Goal: Information Seeking & Learning: Learn about a topic

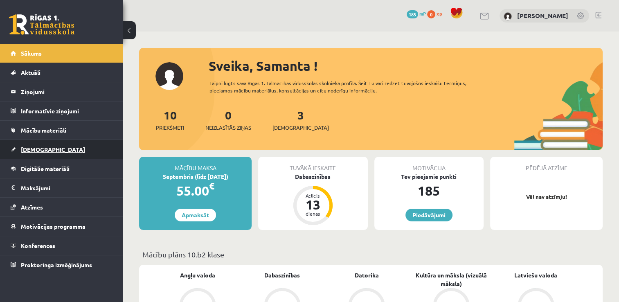
drag, startPoint x: 0, startPoint y: 0, endPoint x: 105, endPoint y: 142, distance: 176.3
click at [105, 142] on link "[DEMOGRAPHIC_DATA]" at bounding box center [62, 149] width 102 height 19
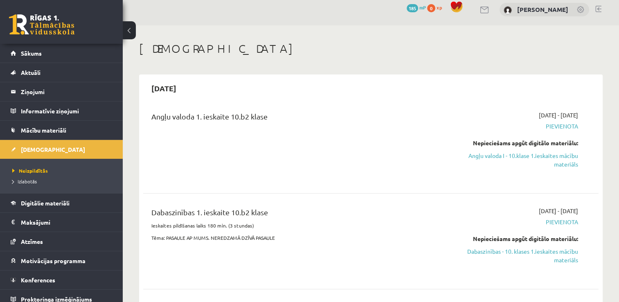
scroll to position [7, 0]
click at [554, 128] on span "Pievienota" at bounding box center [511, 126] width 134 height 9
click at [556, 125] on span "Pievienota" at bounding box center [511, 126] width 134 height 9
click at [551, 152] on link "Angļu valoda I - 10.klase 1.ieskaites mācību materiāls" at bounding box center [511, 159] width 134 height 17
click at [563, 151] on link "Angļu valoda I - 10.klase 1.ieskaites mācību materiāls" at bounding box center [511, 159] width 134 height 17
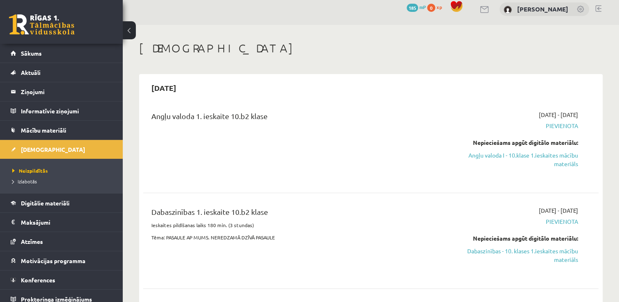
click at [548, 120] on div "2025-09-01 - 2025-09-15 Pievienota Nepieciešams apgūt digitālo materiālu: Angļu…" at bounding box center [511, 144] width 146 height 69
click at [556, 127] on span "Pievienota" at bounding box center [511, 126] width 134 height 9
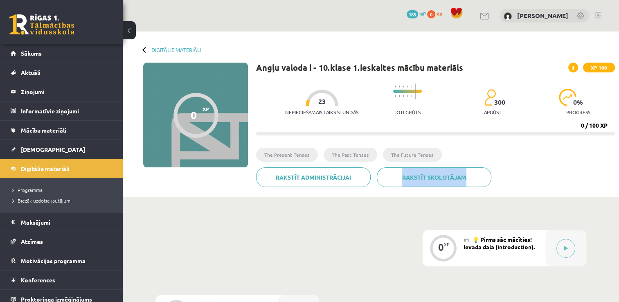
drag, startPoint x: 502, startPoint y: 141, endPoint x: 577, endPoint y: 185, distance: 86.4
click at [577, 185] on div "Angļu valoda i - 10.[PERSON_NAME] 1.ieskaites mācību materiāls XP 100 Nepiecieš…" at bounding box center [435, 128] width 359 height 131
drag, startPoint x: 577, startPoint y: 185, endPoint x: 556, endPoint y: 199, distance: 24.7
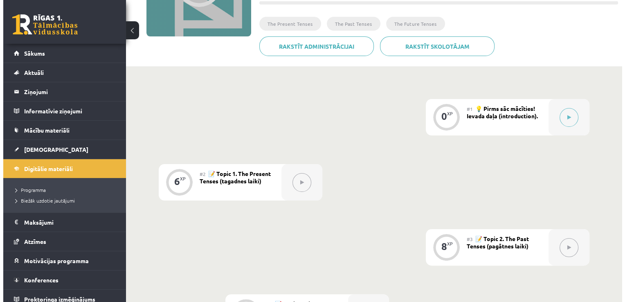
scroll to position [156, 0]
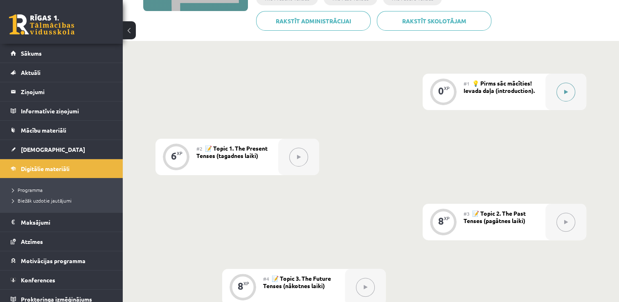
click at [564, 89] on button at bounding box center [565, 92] width 19 height 19
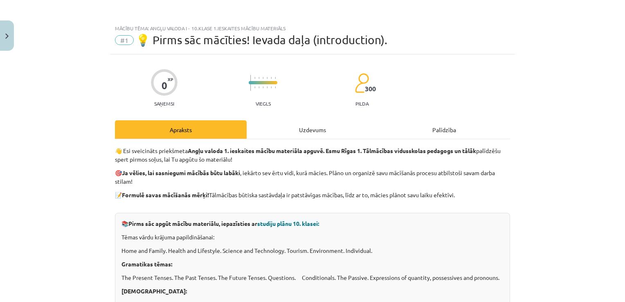
click at [286, 130] on div "Uzdevums" at bounding box center [313, 129] width 132 height 18
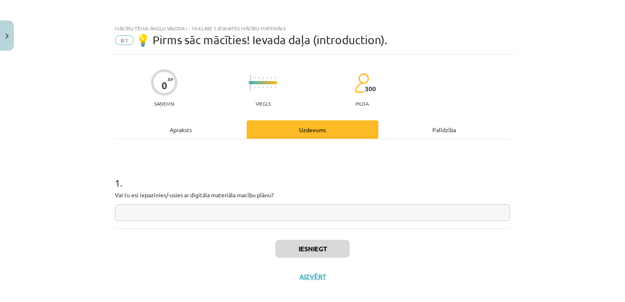
scroll to position [8, 0]
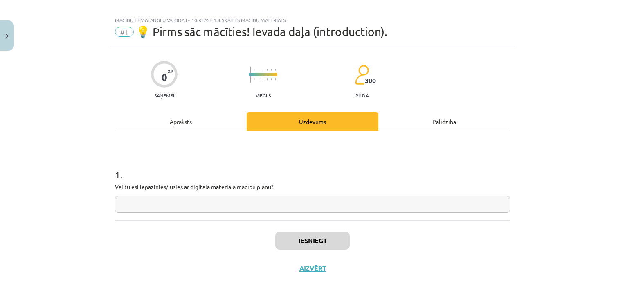
click at [220, 203] on input "text" at bounding box center [312, 204] width 395 height 17
type input "**"
click at [284, 234] on button "Iesniegt" at bounding box center [312, 241] width 74 height 18
click at [115, 202] on input "**" at bounding box center [312, 204] width 395 height 17
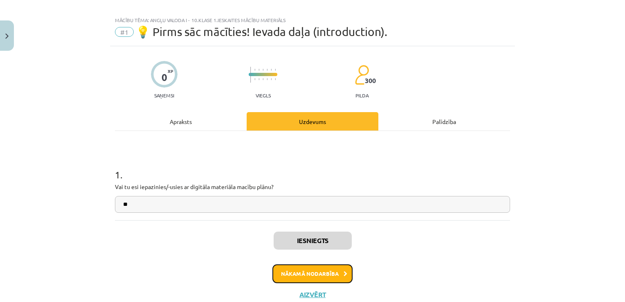
click at [295, 270] on button "Nākamā nodarbība" at bounding box center [312, 273] width 80 height 19
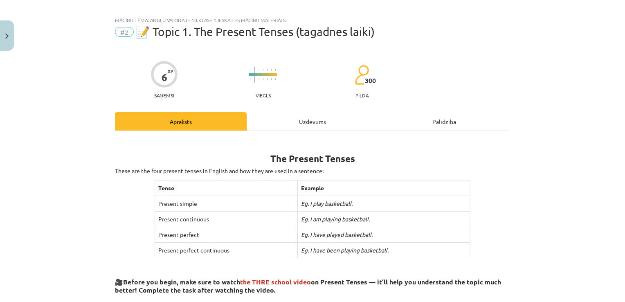
scroll to position [20, 0]
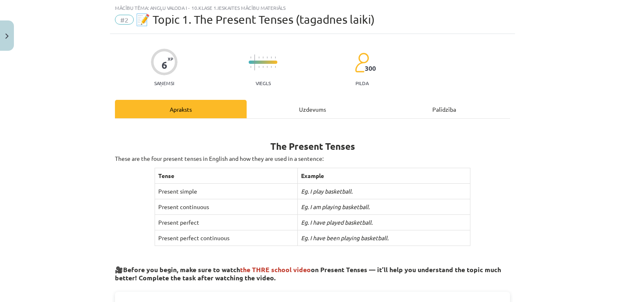
click at [316, 107] on div "Uzdevums" at bounding box center [313, 109] width 132 height 18
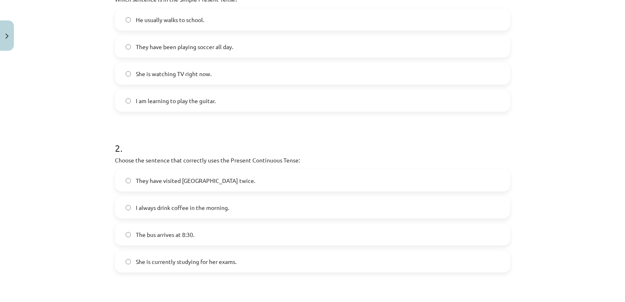
scroll to position [421, 0]
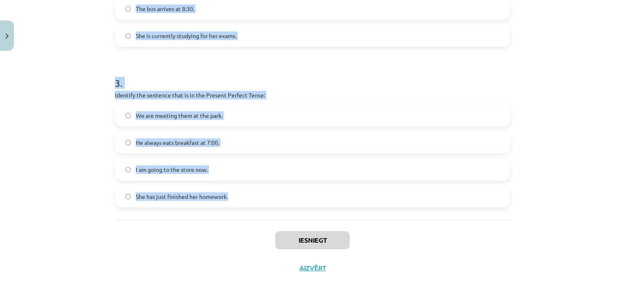
drag, startPoint x: 106, startPoint y: 67, endPoint x: 369, endPoint y: 218, distance: 303.1
copy form "Which sentence is in the Simple Present Tense? He usually walks to school. They…"
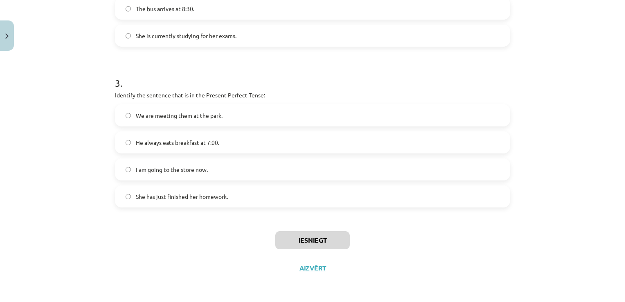
click at [596, 253] on div "Mācību tēma: Angļu valoda i - 10.[PERSON_NAME] 1.ieskaites mācību materiāls #2 …" at bounding box center [312, 151] width 625 height 302
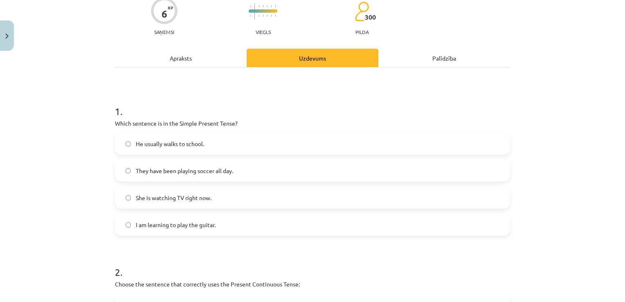
scroll to position [53, 0]
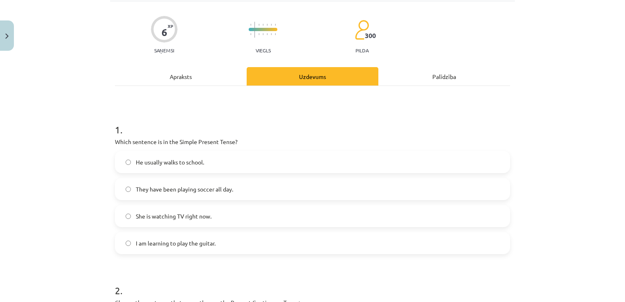
click at [438, 72] on div "Palīdzība" at bounding box center [444, 76] width 132 height 18
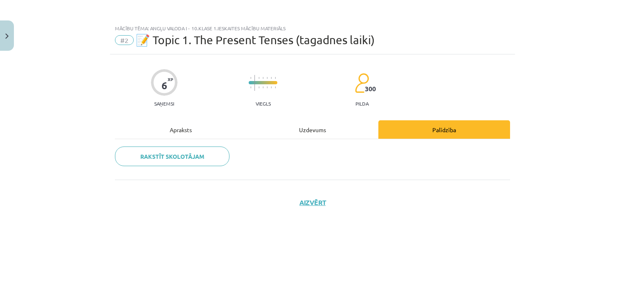
scroll to position [0, 0]
click at [309, 131] on div "Uzdevums" at bounding box center [313, 129] width 132 height 18
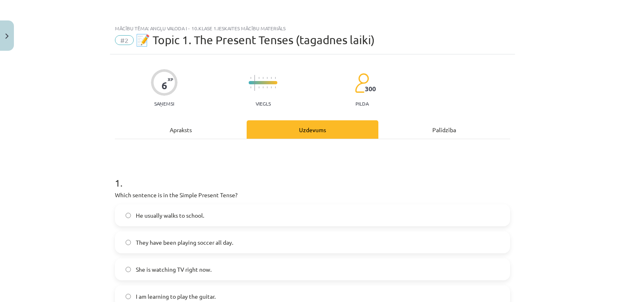
click at [182, 132] on div "Apraksts" at bounding box center [181, 129] width 132 height 18
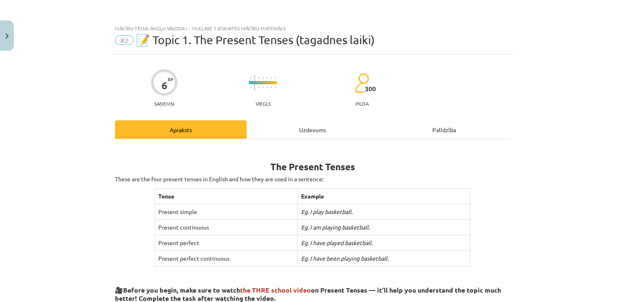
scroll to position [20, 0]
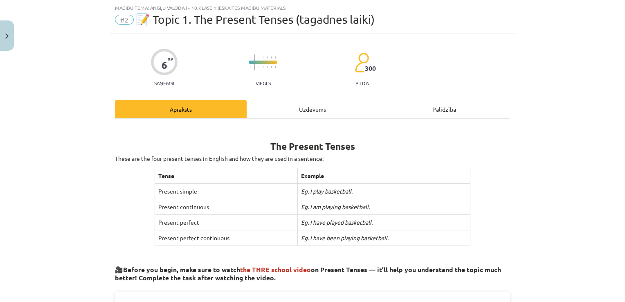
click at [284, 101] on div "Uzdevums" at bounding box center [313, 109] width 132 height 18
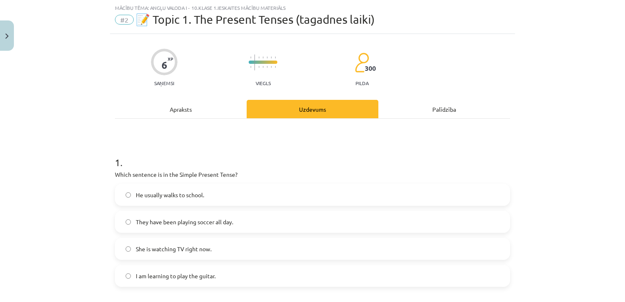
click at [189, 107] on div "Apraksts" at bounding box center [181, 109] width 132 height 18
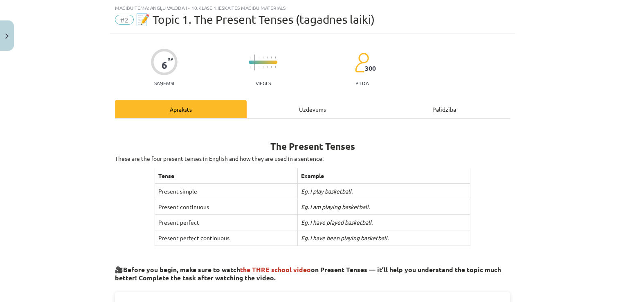
click at [313, 106] on div "Uzdevums" at bounding box center [313, 109] width 132 height 18
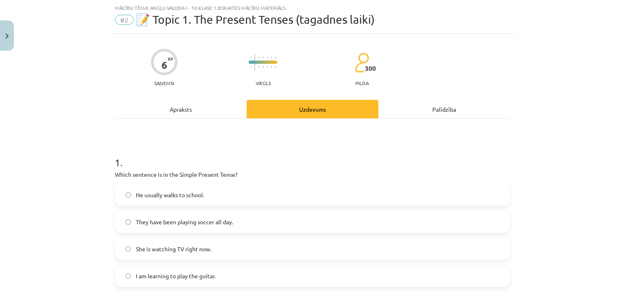
click at [205, 272] on span "I am learning to play the guitar." at bounding box center [176, 276] width 80 height 9
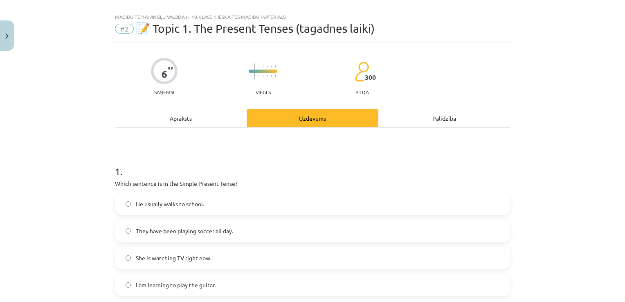
scroll to position [0, 0]
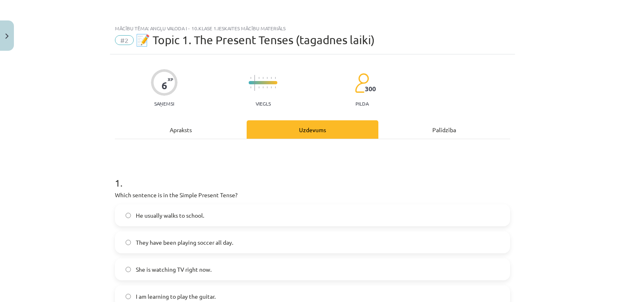
click at [170, 125] on div "Apraksts" at bounding box center [181, 129] width 132 height 18
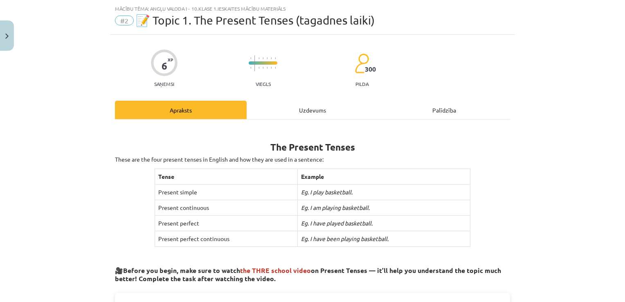
scroll to position [20, 0]
click at [293, 104] on div "Uzdevums" at bounding box center [313, 109] width 132 height 18
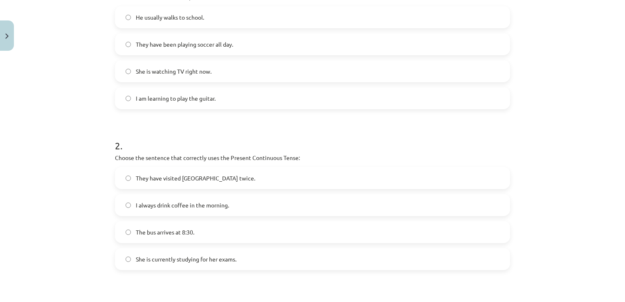
scroll to position [225, 0]
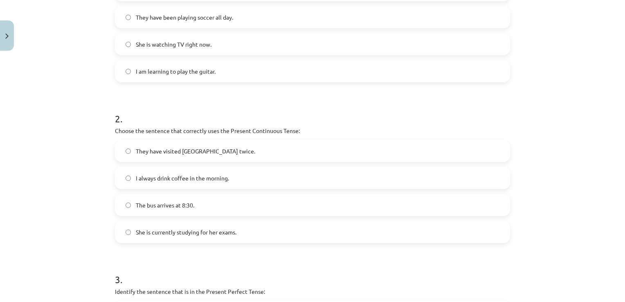
click at [180, 180] on span "I always drink coffee in the morning." at bounding box center [182, 178] width 93 height 9
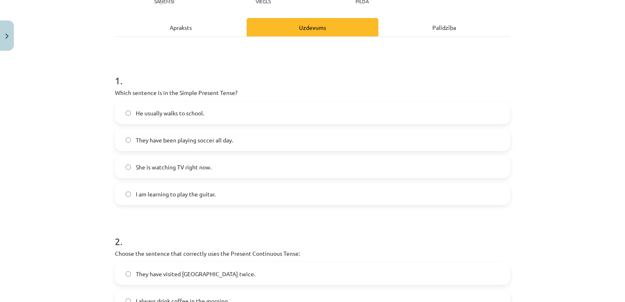
scroll to position [0, 0]
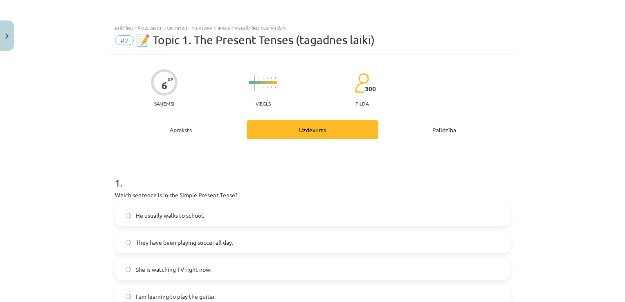
click at [170, 124] on div "Apraksts" at bounding box center [181, 129] width 132 height 18
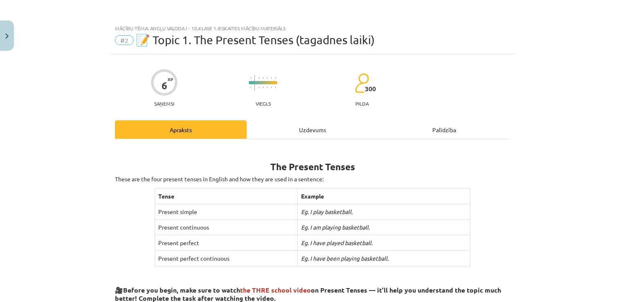
scroll to position [20, 0]
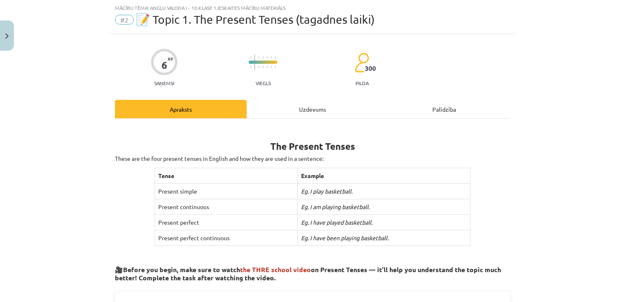
click at [293, 108] on div "Uzdevums" at bounding box center [313, 109] width 132 height 18
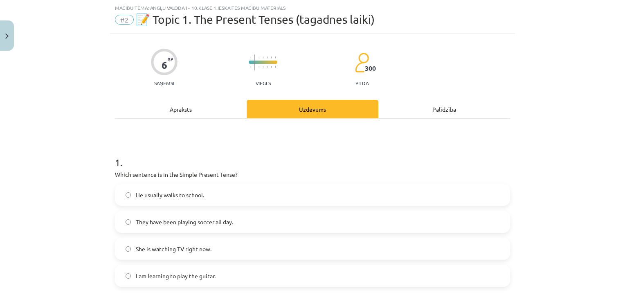
click at [187, 114] on div "Apraksts" at bounding box center [181, 109] width 132 height 18
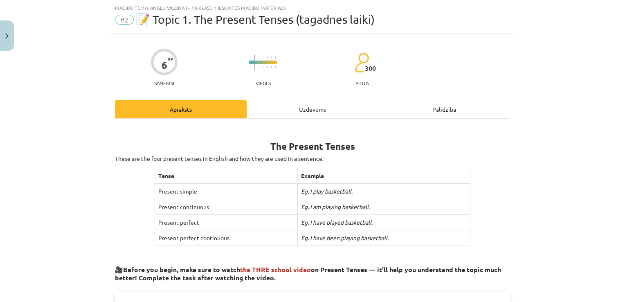
click at [299, 109] on div "Uzdevums" at bounding box center [313, 109] width 132 height 18
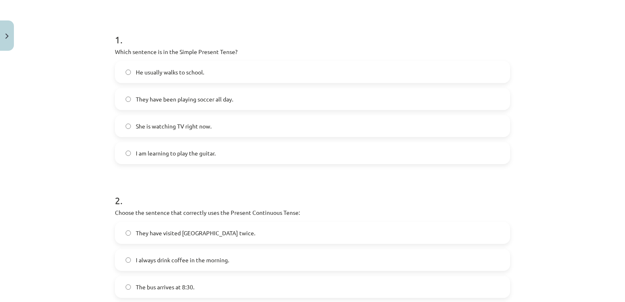
scroll to position [61, 0]
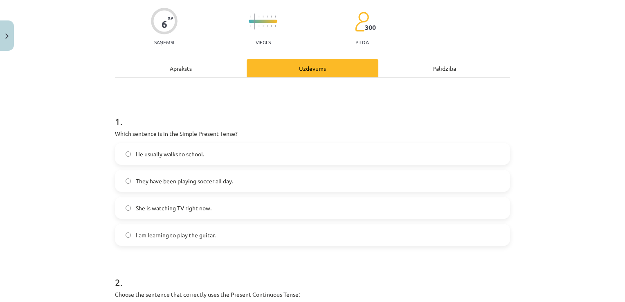
click at [166, 153] on span "He usually walks to school." at bounding box center [170, 154] width 68 height 9
click at [170, 66] on div "Apraksts" at bounding box center [181, 68] width 132 height 18
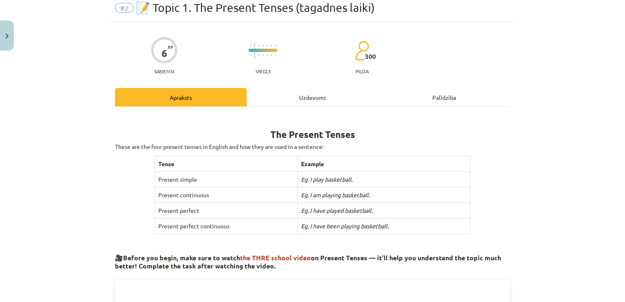
scroll to position [20, 0]
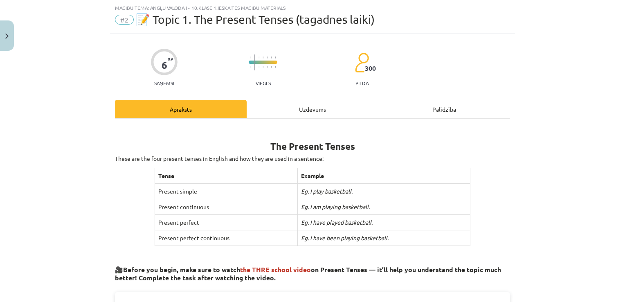
click at [304, 111] on div "Uzdevums" at bounding box center [313, 109] width 132 height 18
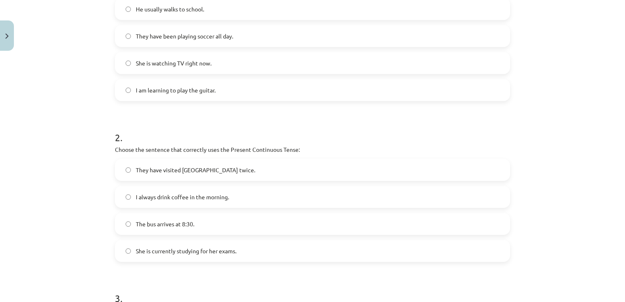
scroll to position [225, 0]
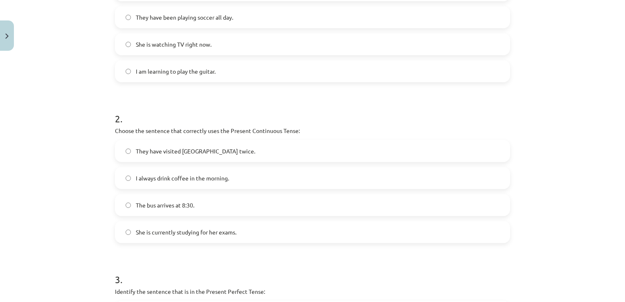
click at [209, 227] on label "She is currently studying for her exams." at bounding box center [313, 232] width 394 height 20
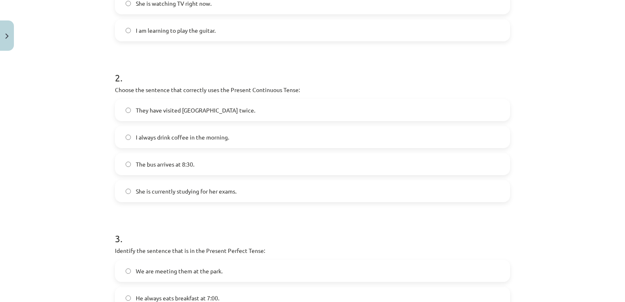
click at [203, 194] on span "She is currently studying for her exams." at bounding box center [186, 191] width 101 height 9
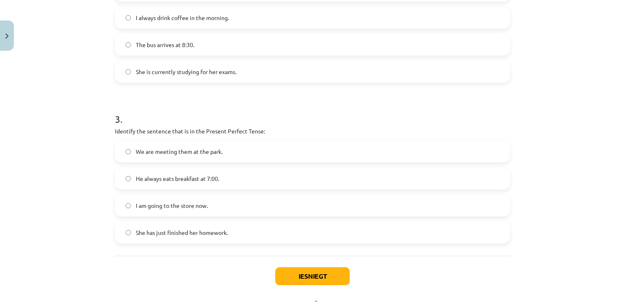
scroll to position [389, 0]
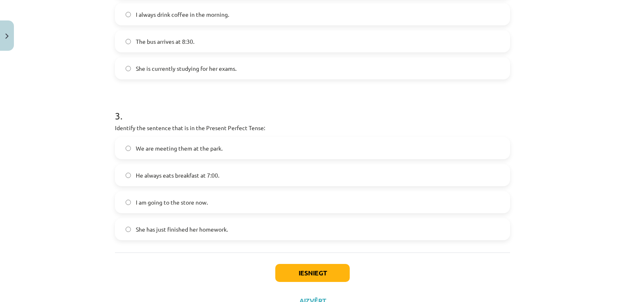
click at [149, 223] on label "She has just finished her homework." at bounding box center [313, 229] width 394 height 20
click at [305, 269] on button "Iesniegt" at bounding box center [312, 273] width 74 height 18
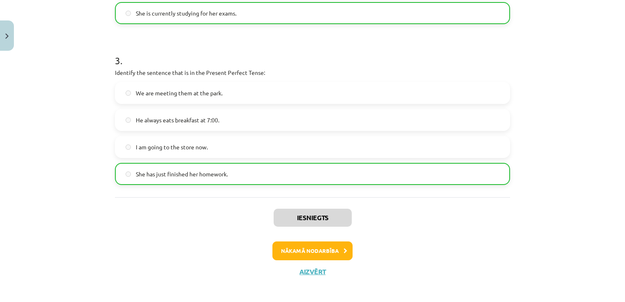
scroll to position [447, 0]
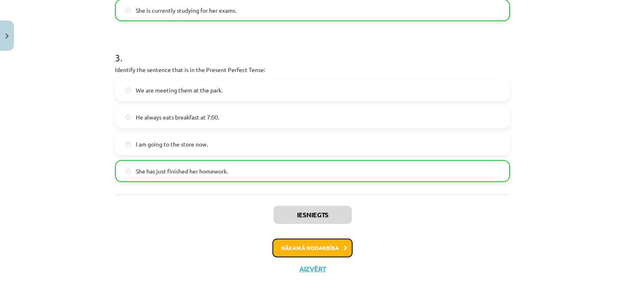
click at [309, 245] on button "Nākamā nodarbība" at bounding box center [312, 248] width 80 height 19
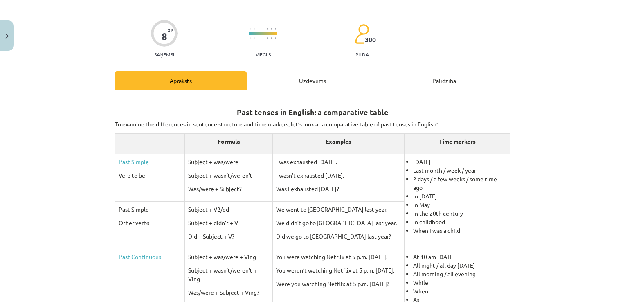
scroll to position [20, 0]
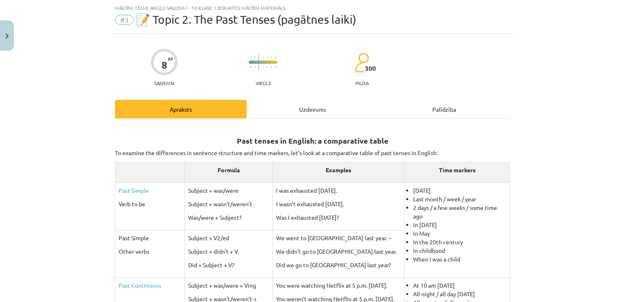
click at [303, 106] on div "Uzdevums" at bounding box center [313, 109] width 132 height 18
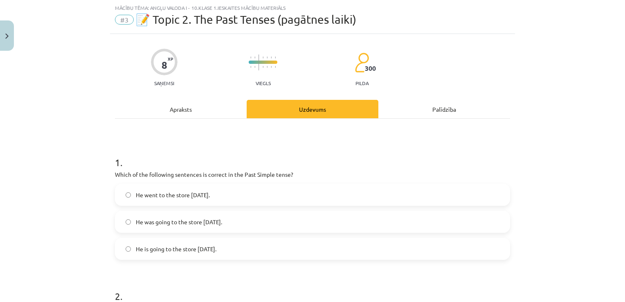
click at [177, 109] on div "Apraksts" at bounding box center [181, 109] width 132 height 18
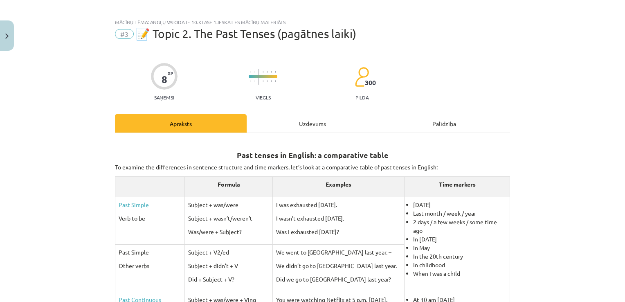
scroll to position [0, 0]
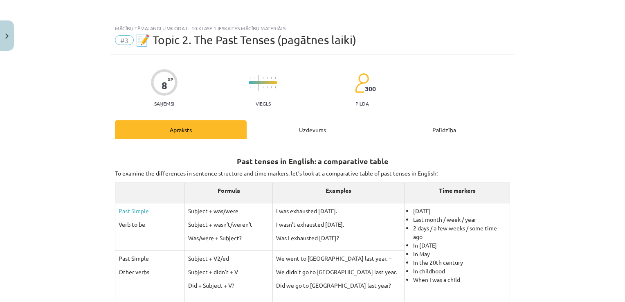
click at [317, 137] on div "Uzdevums" at bounding box center [313, 129] width 132 height 18
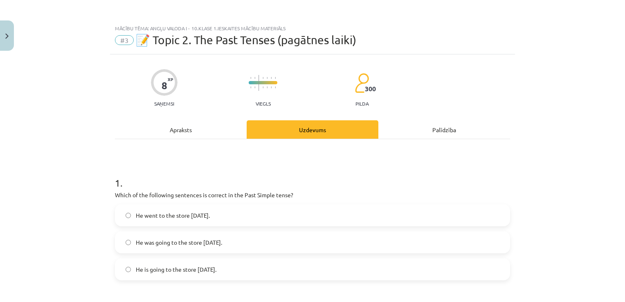
scroll to position [20, 0]
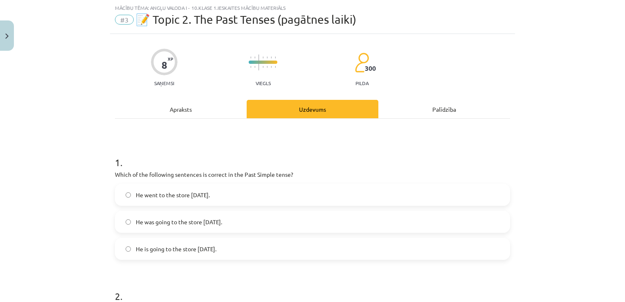
click at [241, 193] on label "He went to the store [DATE]." at bounding box center [313, 195] width 394 height 20
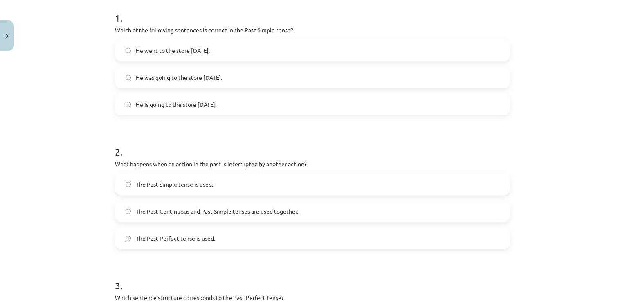
scroll to position [184, 0]
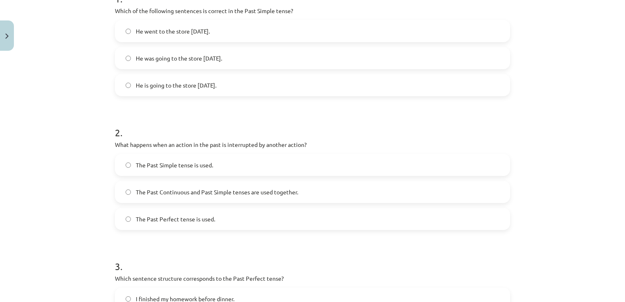
click at [245, 164] on label "The Past Simple tense is used." at bounding box center [313, 165] width 394 height 20
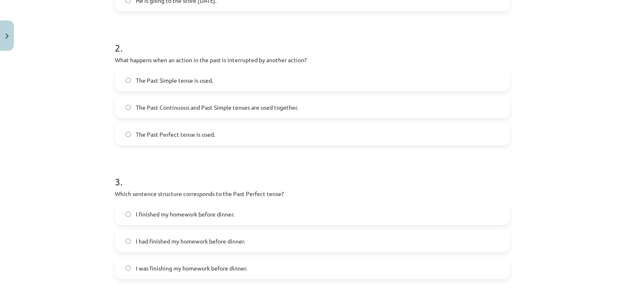
scroll to position [229, 0]
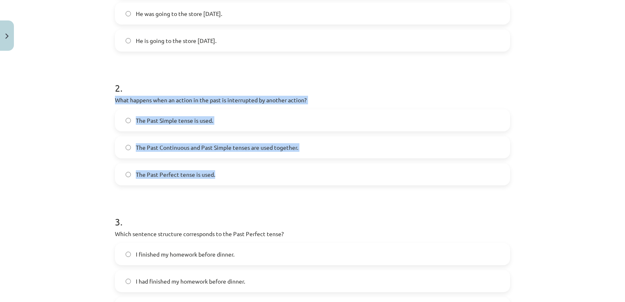
drag, startPoint x: 109, startPoint y: 97, endPoint x: 302, endPoint y: 161, distance: 203.4
click at [302, 161] on div "8 XP Saņemsi Viegls 300 pilda Apraksts Uzdevums Palīdzība 1 . Which of the foll…" at bounding box center [312, 177] width 405 height 702
copy div "What happens when an action in the past is interrupted by another action? The P…"
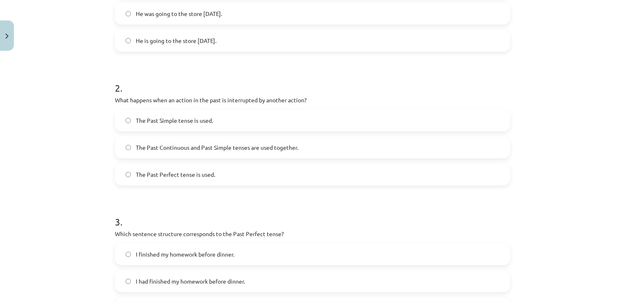
click at [237, 62] on form "1 . Which of the following sentences is correct in the Past Simple tense? He we…" at bounding box center [312, 193] width 395 height 519
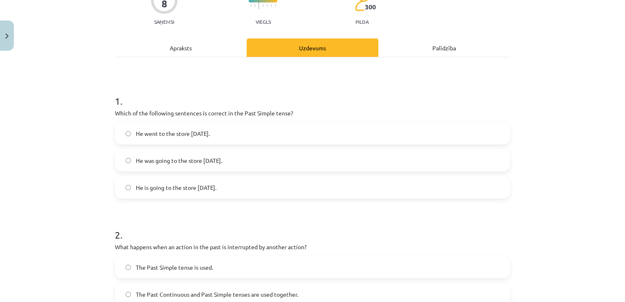
scroll to position [123, 0]
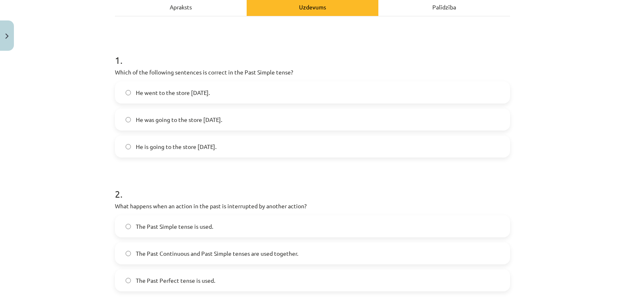
click at [184, 2] on div "Apraksts" at bounding box center [181, 7] width 132 height 18
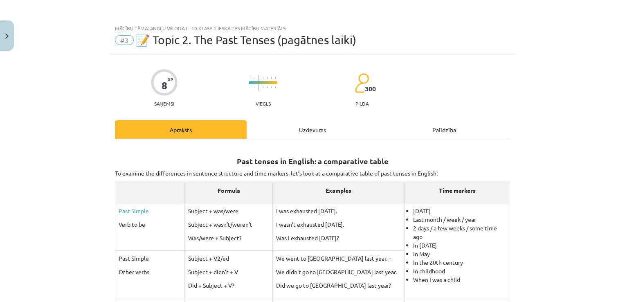
scroll to position [0, 0]
click at [303, 131] on div "Uzdevums" at bounding box center [313, 129] width 132 height 18
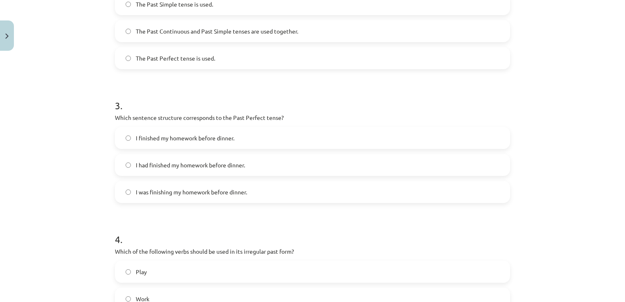
scroll to position [348, 0]
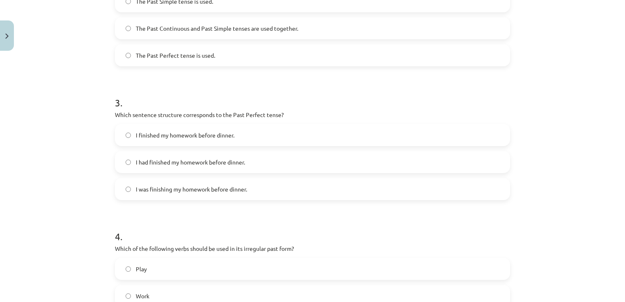
click at [178, 164] on span "I had finished my homework before dinner." at bounding box center [190, 162] width 109 height 9
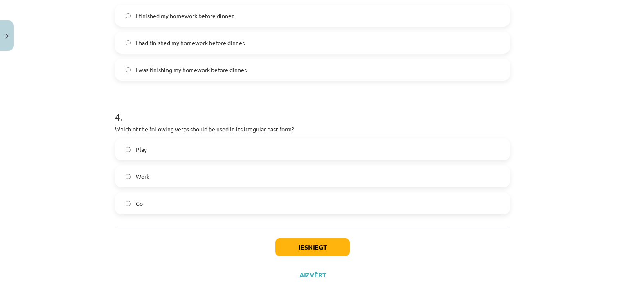
scroll to position [470, 0]
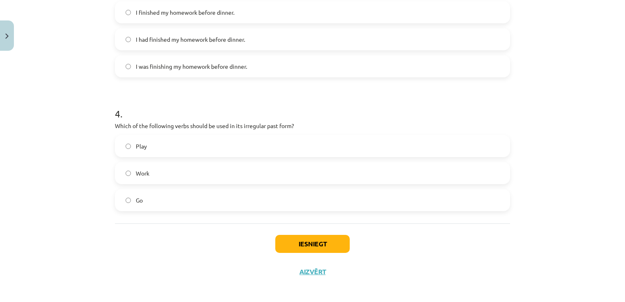
click at [138, 200] on span "Go" at bounding box center [139, 200] width 7 height 9
click at [317, 241] on button "Iesniegt" at bounding box center [312, 244] width 74 height 18
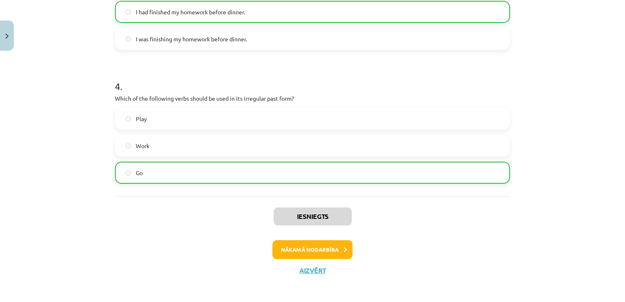
scroll to position [500, 0]
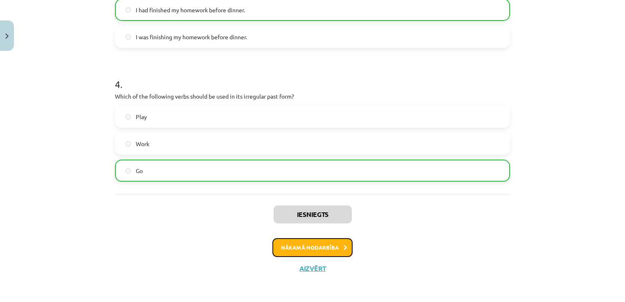
click at [301, 246] on button "Nākamā nodarbība" at bounding box center [312, 247] width 80 height 19
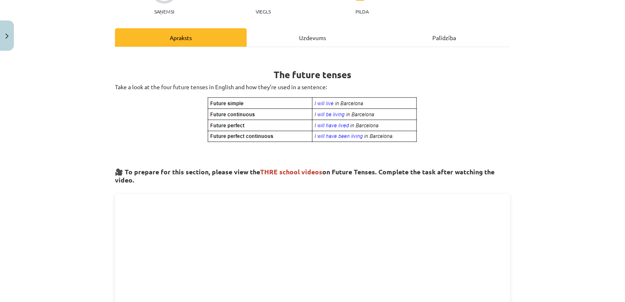
scroll to position [20, 0]
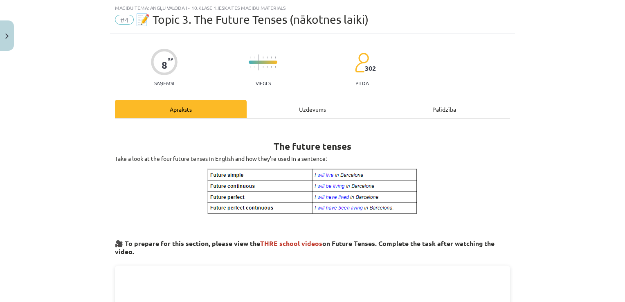
click at [280, 110] on div "Uzdevums" at bounding box center [313, 109] width 132 height 18
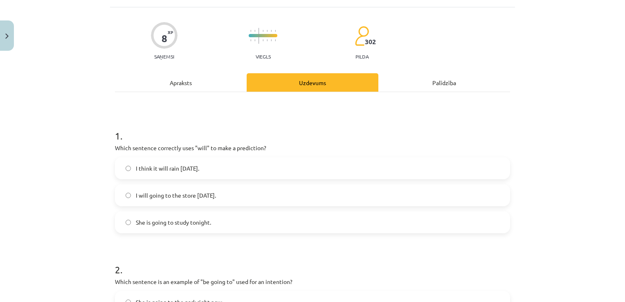
scroll to position [61, 0]
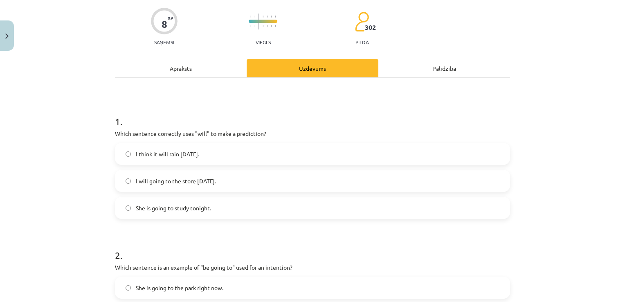
click at [236, 149] on label "I think it will rain [DATE]." at bounding box center [313, 154] width 394 height 20
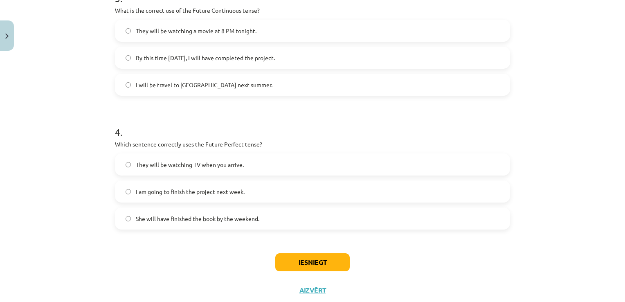
scroll to position [474, 0]
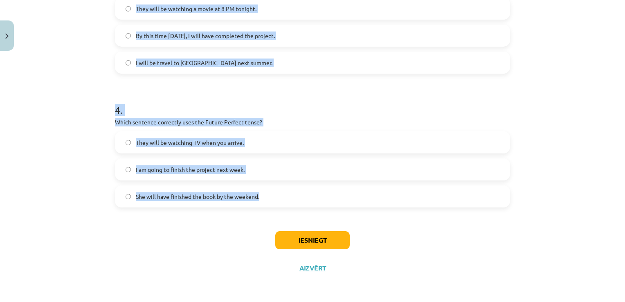
drag, startPoint x: 110, startPoint y: 141, endPoint x: 272, endPoint y: 196, distance: 170.9
copy form "Which sentence is an example of "be going to" used for an intention? She is goi…"
click at [350, 119] on p "Which sentence correctly uses the Future Perfect tense?" at bounding box center [312, 122] width 395 height 9
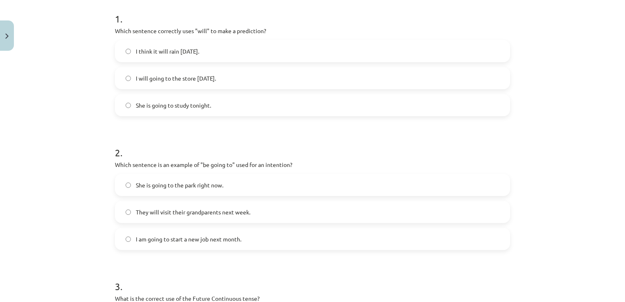
scroll to position [147, 0]
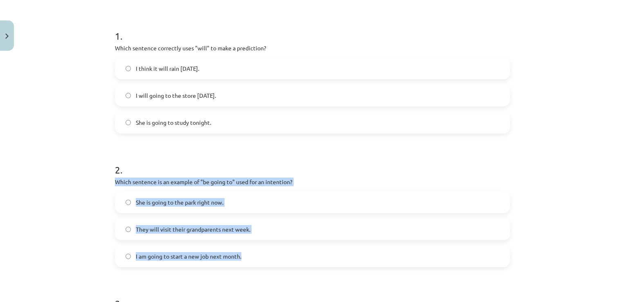
drag, startPoint x: 108, startPoint y: 178, endPoint x: 273, endPoint y: 249, distance: 180.2
click at [273, 249] on div "8 XP Saņemsi Viegls 302 pilda Apraksts Uzdevums Palīdzība 1 . Which sentence co…" at bounding box center [312, 259] width 405 height 702
copy div "Which sentence is an example of "be going to" used for an intention? She is goi…"
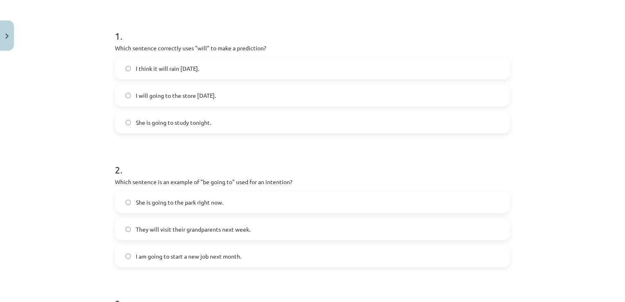
click at [216, 142] on form "1 . Which sentence correctly uses "will" to make a prediction? I think it will …" at bounding box center [312, 275] width 395 height 519
click at [205, 267] on form "1 . Which sentence correctly uses "will" to make a prediction? I think it will …" at bounding box center [312, 275] width 395 height 519
click at [196, 238] on label "They will visit their grandparents next week." at bounding box center [313, 229] width 394 height 20
click at [200, 251] on label "I am going to start a new job next month." at bounding box center [313, 256] width 394 height 20
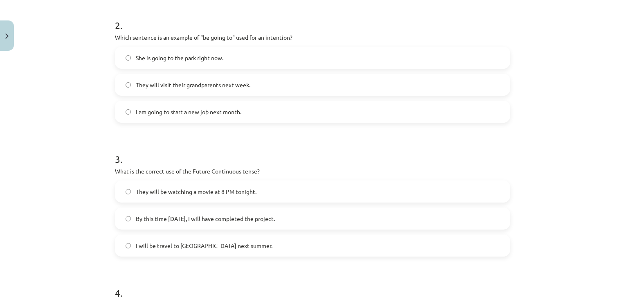
scroll to position [311, 0]
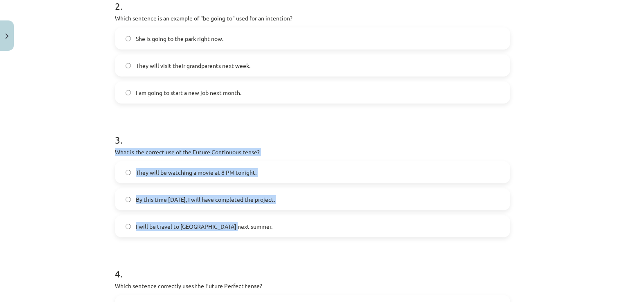
drag, startPoint x: 111, startPoint y: 150, endPoint x: 240, endPoint y: 231, distance: 152.2
click at [240, 231] on div "8 XP Saņemsi Viegls 302 pilda Apraksts Uzdevums Palīdzība 1 . Which sentence co…" at bounding box center [312, 95] width 405 height 702
copy div "What is the correct use of the Future Continuous tense? They will be watching a…"
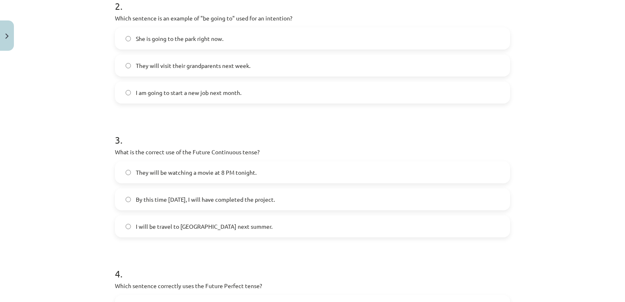
click at [203, 120] on h1 "3 ." at bounding box center [312, 132] width 395 height 25
click at [200, 172] on span "They will be watching a movie at 8 PM tonight." at bounding box center [196, 172] width 121 height 9
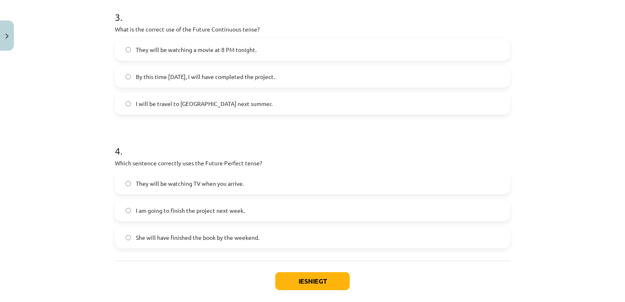
scroll to position [474, 0]
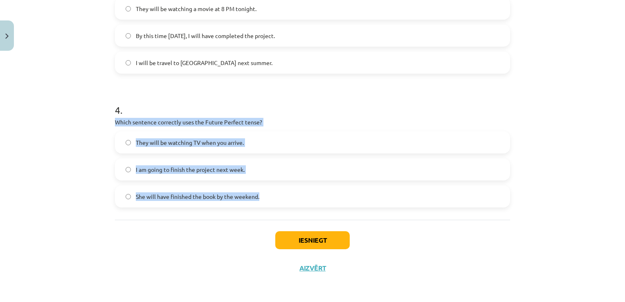
drag, startPoint x: 110, startPoint y: 119, endPoint x: 288, endPoint y: 198, distance: 195.4
copy div "Which sentence correctly uses the Future Perfect tense? They will be watching T…"
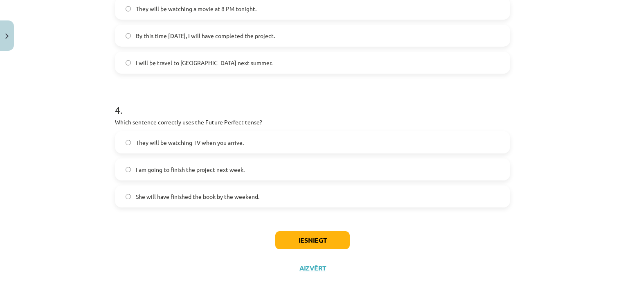
click at [268, 103] on h1 "4 ." at bounding box center [312, 102] width 395 height 25
click at [269, 196] on label "She will have finished the book by the weekend." at bounding box center [313, 196] width 394 height 20
click at [299, 236] on button "Iesniegt" at bounding box center [312, 240] width 74 height 18
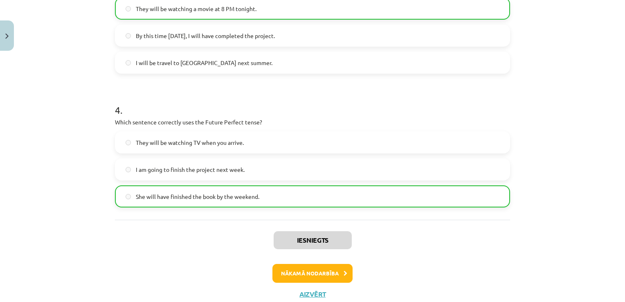
scroll to position [500, 0]
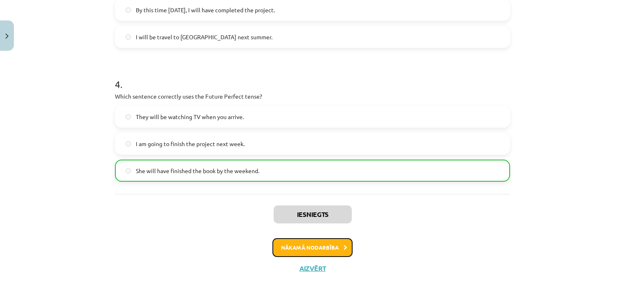
click at [314, 249] on button "Nākamā nodarbība" at bounding box center [312, 247] width 80 height 19
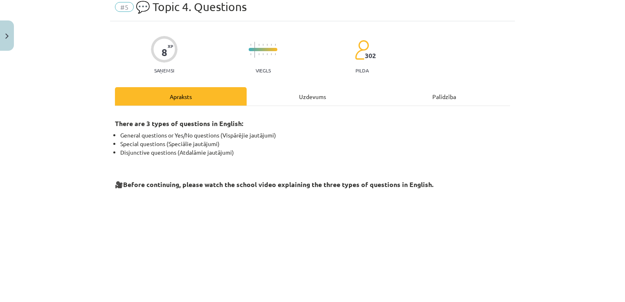
scroll to position [20, 0]
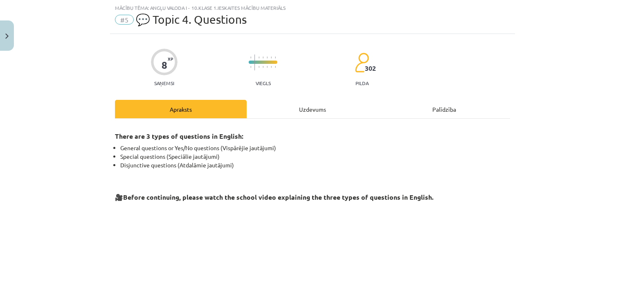
click at [297, 111] on div "Uzdevums" at bounding box center [313, 109] width 132 height 18
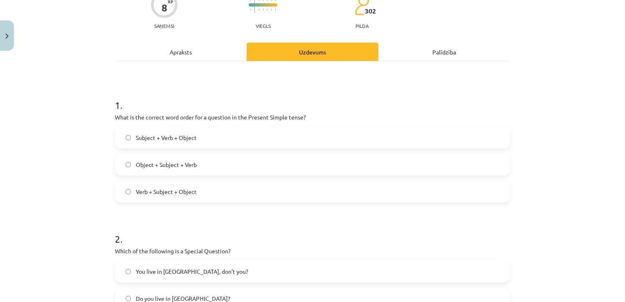
scroll to position [65, 0]
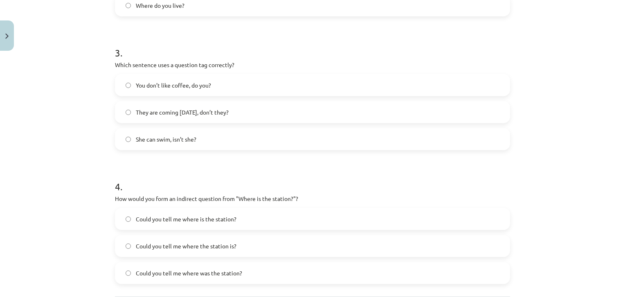
scroll to position [474, 0]
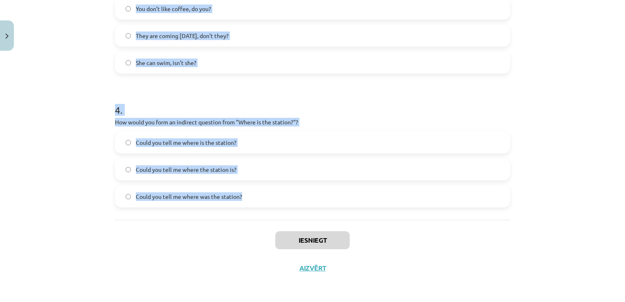
drag, startPoint x: 106, startPoint y: 110, endPoint x: 252, endPoint y: 192, distance: 167.6
click at [252, 192] on div "Mācību tēma: Angļu valoda i - 10.[PERSON_NAME] 1.ieskaites mācību materiāls #5 …" at bounding box center [312, 151] width 625 height 302
copy form "1 . What is the correct word order for a question in the Present Simple tense? …"
click at [182, 106] on h1 "4 ." at bounding box center [312, 102] width 395 height 25
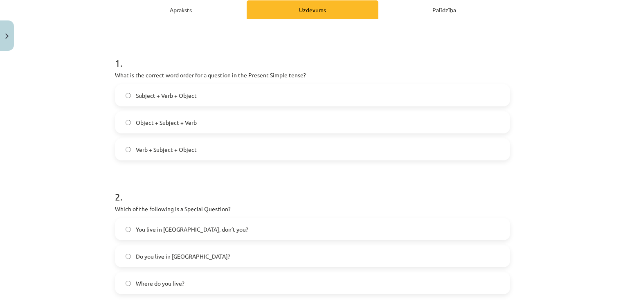
scroll to position [106, 0]
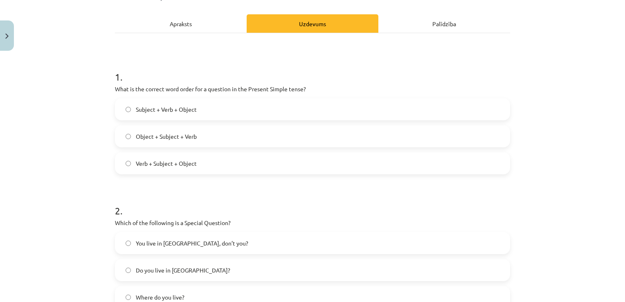
click at [115, 79] on h1 "1 ." at bounding box center [312, 69] width 395 height 25
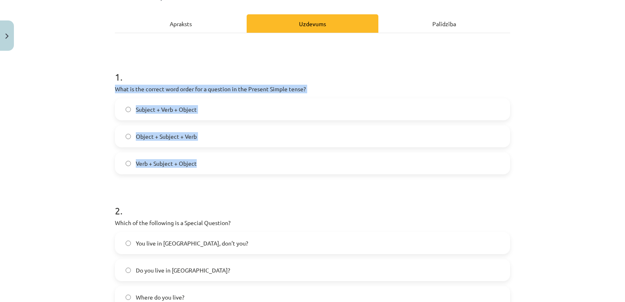
drag, startPoint x: 106, startPoint y: 88, endPoint x: 248, endPoint y: 159, distance: 158.4
click at [248, 159] on div "8 XP Saņemsi Viegls 302 pilda Apraksts Uzdevums Palīdzība 1 . What is the corre…" at bounding box center [312, 299] width 405 height 702
copy div "What is the correct word order for a question in the Present Simple tense? Subj…"
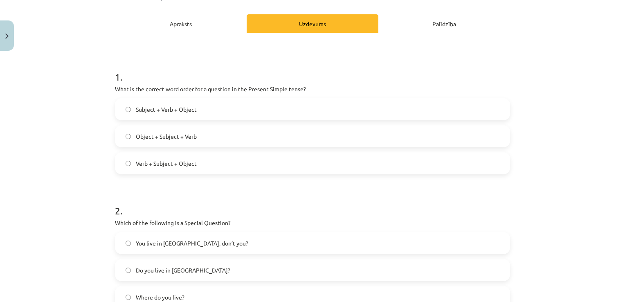
click at [259, 211] on h1 "2 ." at bounding box center [312, 203] width 395 height 25
click at [247, 168] on label "Verb + Subject + Object" at bounding box center [313, 163] width 394 height 20
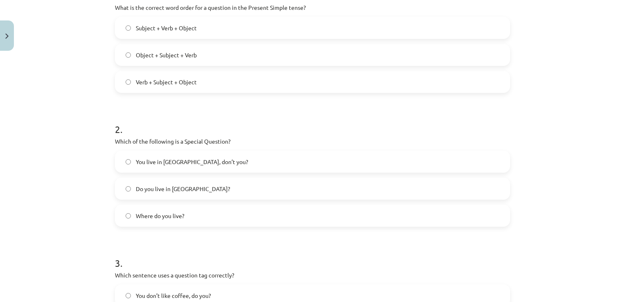
scroll to position [188, 0]
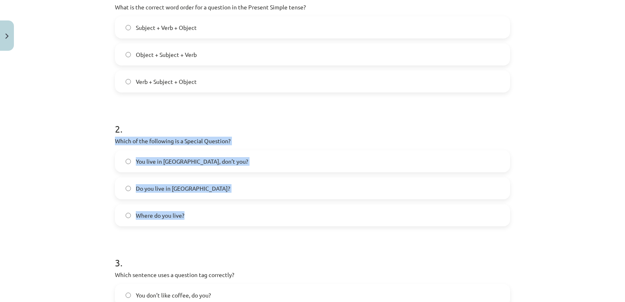
drag, startPoint x: 110, startPoint y: 137, endPoint x: 196, endPoint y: 210, distance: 113.1
click at [196, 210] on div "8 XP Saņemsi Viegls 302 pilda Apraksts Uzdevums Palīdzība 1 . What is the corre…" at bounding box center [312, 218] width 405 height 702
copy div "Which of the following is a Special Question? You live in [GEOGRAPHIC_DATA], do…"
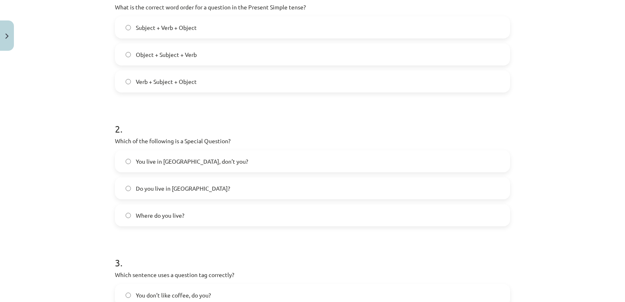
click at [194, 241] on form "1 . What is the correct word order for a question in the Present Simple tense? …" at bounding box center [312, 234] width 395 height 519
click at [189, 218] on label "Where do you live?" at bounding box center [313, 215] width 394 height 20
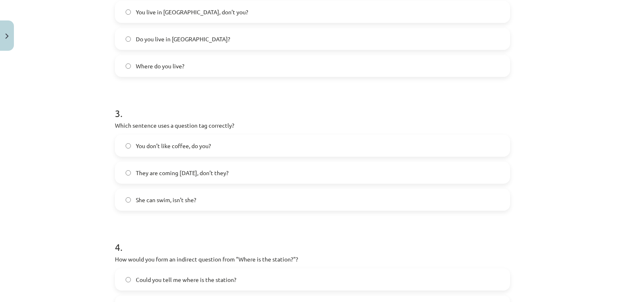
scroll to position [351, 0]
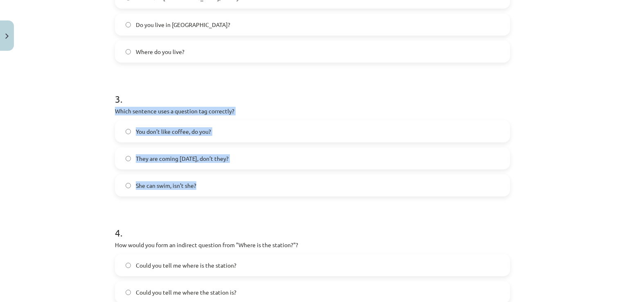
drag, startPoint x: 110, startPoint y: 109, endPoint x: 204, endPoint y: 183, distance: 118.8
click at [204, 183] on div "8 XP Saņemsi Viegls 302 pilda Apraksts Uzdevums Palīdzība 1 . What is the corre…" at bounding box center [312, 54] width 405 height 702
copy div "Which sentence uses a question tag correctly? You don’t like coffee, do you? Th…"
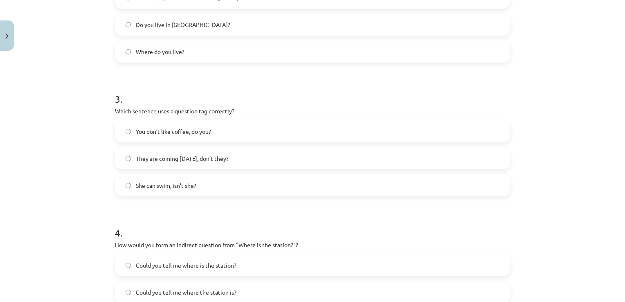
click at [203, 210] on form "1 . What is the correct word order for a question in the Present Simple tense? …" at bounding box center [312, 70] width 395 height 519
click at [155, 125] on label "You don’t like coffee, do you?" at bounding box center [313, 131] width 394 height 20
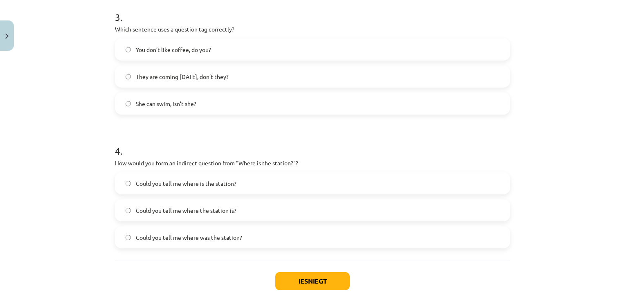
scroll to position [474, 0]
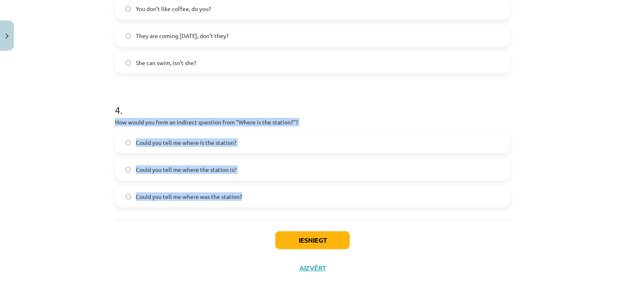
drag, startPoint x: 109, startPoint y: 119, endPoint x: 246, endPoint y: 197, distance: 158.0
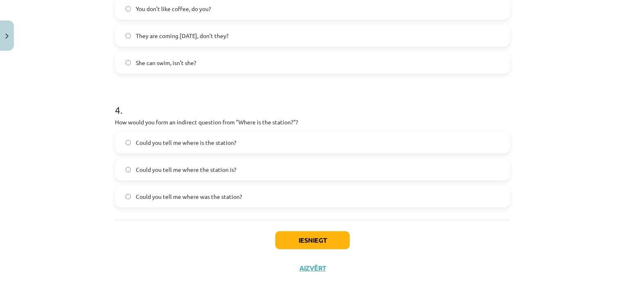
click at [157, 293] on div "Mācību tēma: Angļu valoda i - 10.[PERSON_NAME] 1.ieskaites mācību materiāls #5 …" at bounding box center [312, 151] width 625 height 302
click at [239, 164] on label "Could you tell me where the station is?" at bounding box center [313, 169] width 394 height 20
click at [313, 236] on button "Iesniegt" at bounding box center [312, 240] width 74 height 18
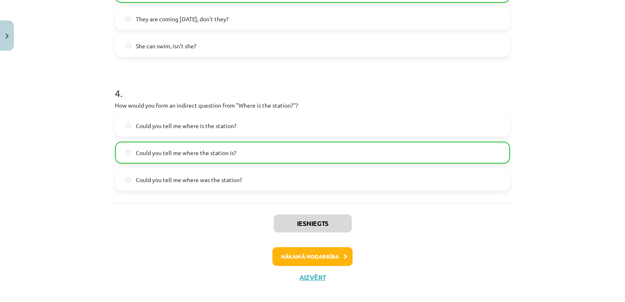
scroll to position [500, 0]
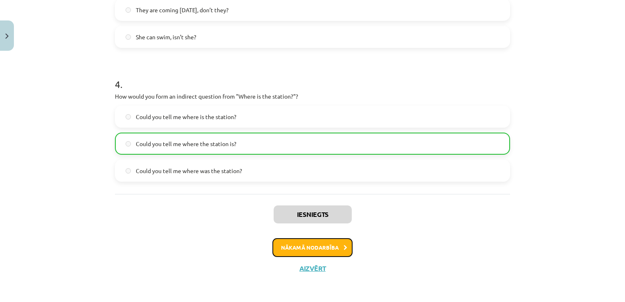
click at [327, 246] on button "Nākamā nodarbība" at bounding box center [312, 247] width 80 height 19
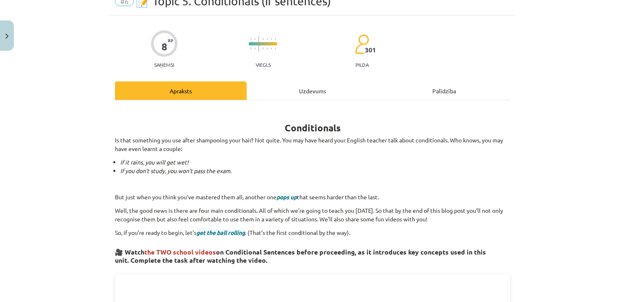
scroll to position [20, 0]
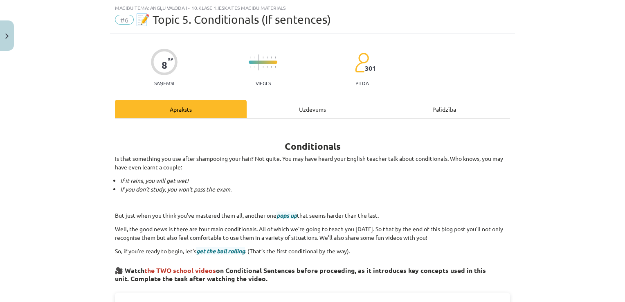
click at [309, 106] on div "Uzdevums" at bounding box center [313, 109] width 132 height 18
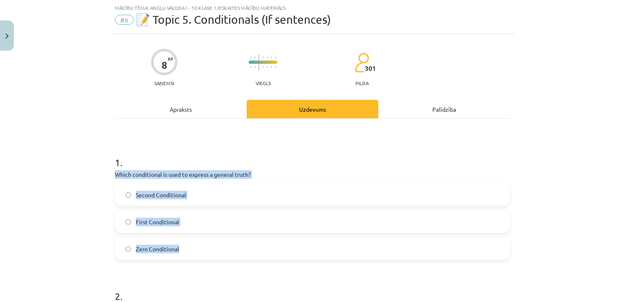
drag, startPoint x: 110, startPoint y: 171, endPoint x: 197, endPoint y: 239, distance: 110.2
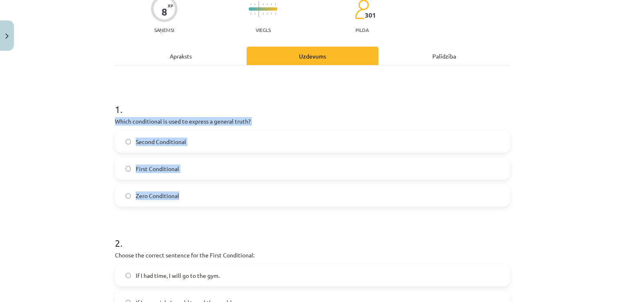
scroll to position [102, 0]
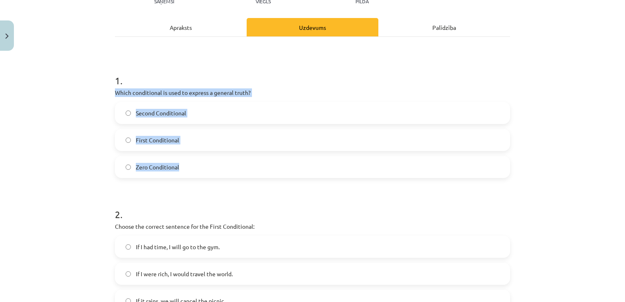
click at [164, 173] on label "Zero Conditional" at bounding box center [313, 167] width 394 height 20
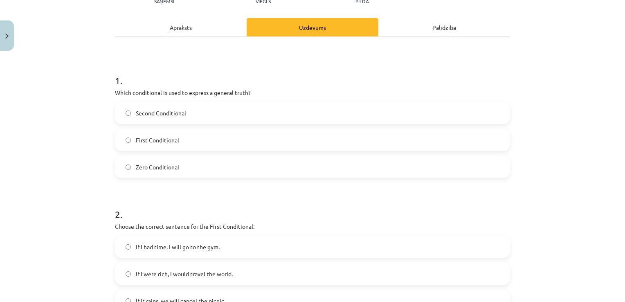
click at [168, 165] on span "Zero Conditional" at bounding box center [157, 167] width 43 height 9
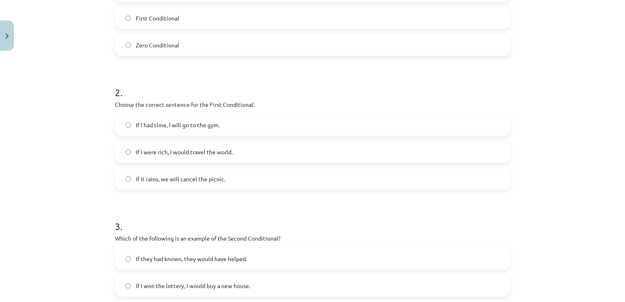
scroll to position [225, 0]
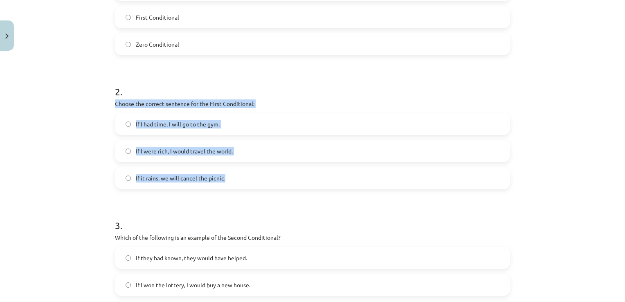
drag, startPoint x: 112, startPoint y: 102, endPoint x: 231, endPoint y: 182, distance: 143.3
click at [231, 182] on div "2 . Choose the correct sentence for the First Conditional: If I had time, I wil…" at bounding box center [312, 130] width 395 height 117
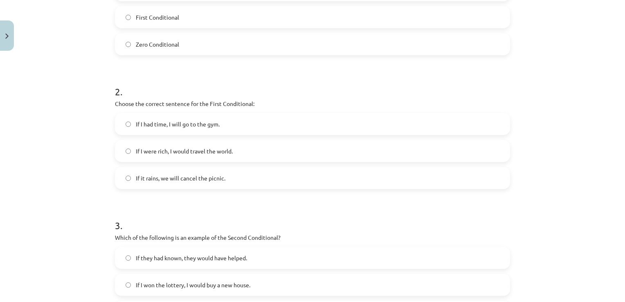
click at [188, 209] on h1 "3 ." at bounding box center [312, 217] width 395 height 25
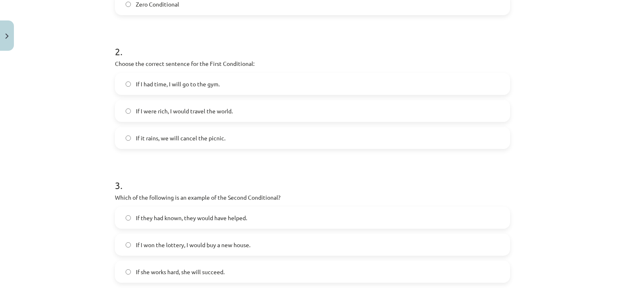
scroll to position [266, 0]
click at [177, 138] on span "If it rains, we will cancel the picnic." at bounding box center [181, 137] width 90 height 9
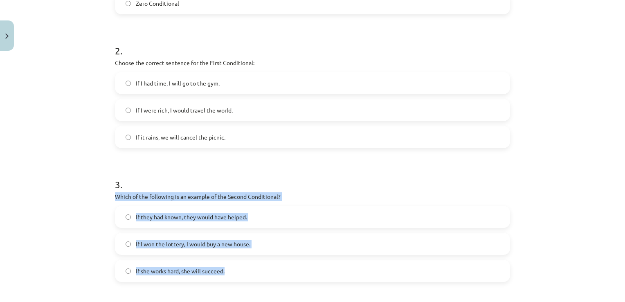
drag, startPoint x: 111, startPoint y: 195, endPoint x: 251, endPoint y: 262, distance: 155.3
click at [251, 262] on div "3 . Which of the following is an example of the Second Conditional? If they had…" at bounding box center [312, 222] width 395 height 117
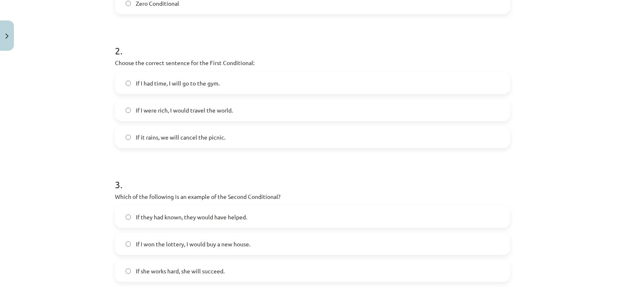
click at [187, 158] on form "1 . Which conditional is used to express a general truth? Second Conditional Fi…" at bounding box center [312, 156] width 395 height 519
click at [187, 241] on span "If I won the lottery, I would buy a new house." at bounding box center [193, 244] width 115 height 9
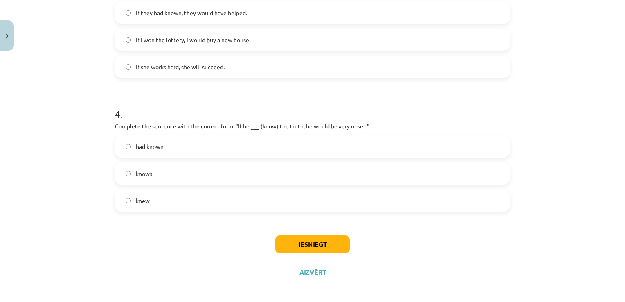
scroll to position [470, 0]
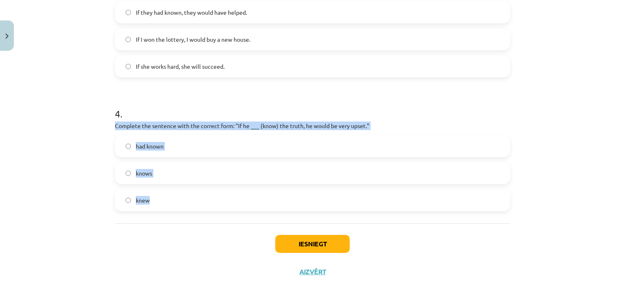
drag, startPoint x: 108, startPoint y: 125, endPoint x: 155, endPoint y: 203, distance: 90.7
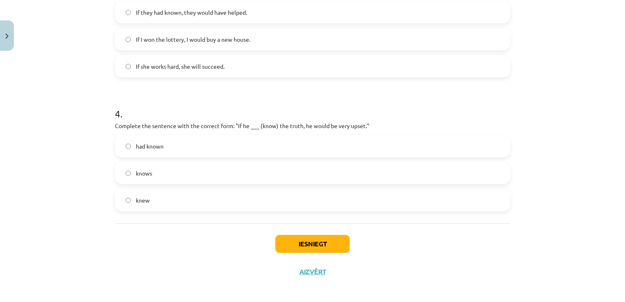
drag, startPoint x: 182, startPoint y: 259, endPoint x: 164, endPoint y: 214, distance: 48.6
click at [178, 258] on div "Iesniegt Aizvērt" at bounding box center [312, 251] width 395 height 57
click at [163, 202] on label "knew" at bounding box center [313, 200] width 394 height 20
click at [277, 243] on button "Iesniegt" at bounding box center [312, 244] width 74 height 18
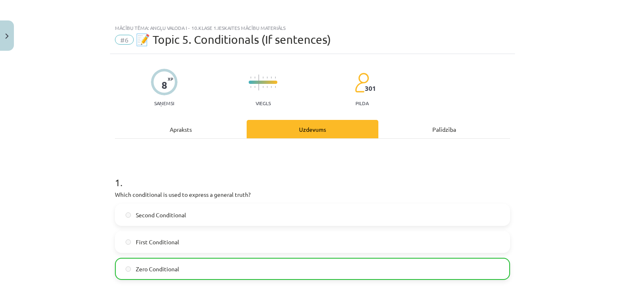
scroll to position [0, 0]
click at [119, 39] on span "#6" at bounding box center [124, 40] width 19 height 10
click at [122, 38] on span "#6" at bounding box center [124, 40] width 19 height 10
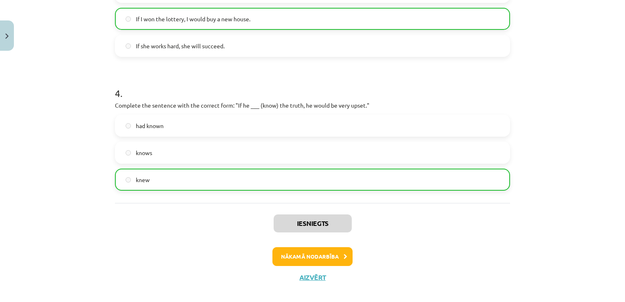
scroll to position [500, 0]
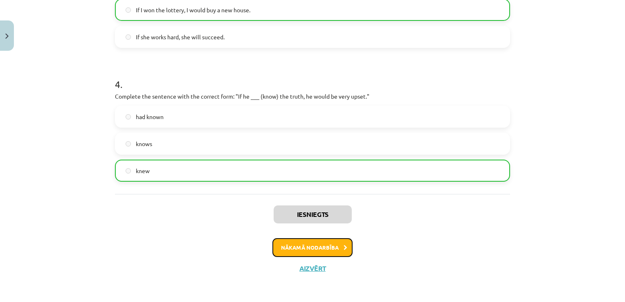
click at [311, 250] on button "Nākamā nodarbība" at bounding box center [312, 247] width 80 height 19
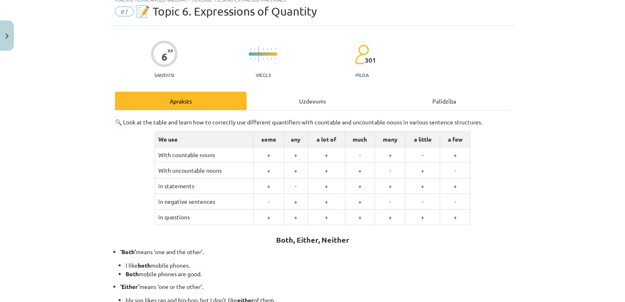
scroll to position [20, 0]
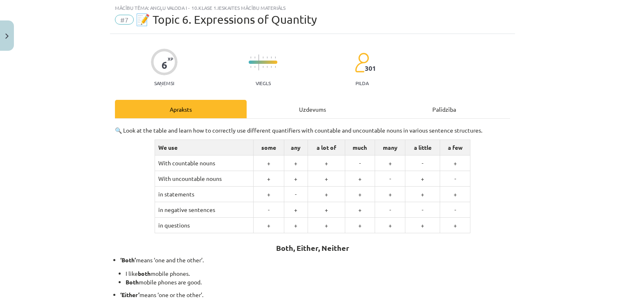
click at [305, 106] on div "Uzdevums" at bounding box center [313, 109] width 132 height 18
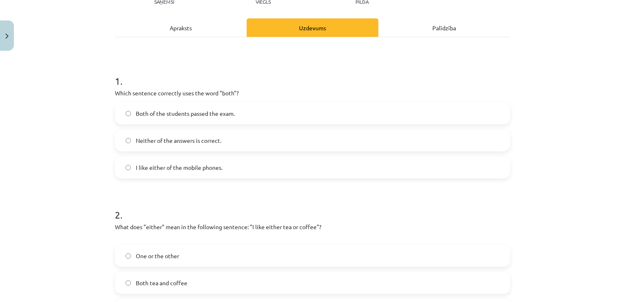
scroll to position [102, 0]
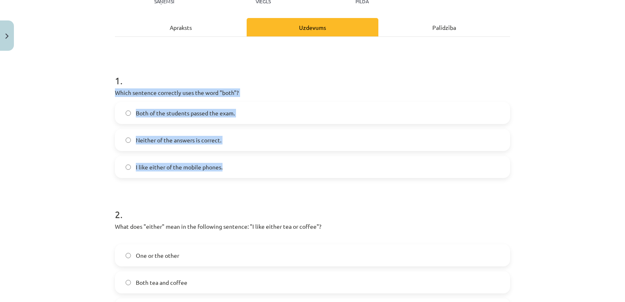
drag, startPoint x: 108, startPoint y: 91, endPoint x: 259, endPoint y: 162, distance: 166.3
click at [259, 162] on div "6 XP Saņemsi Viegls 301 pilda Apraksts Uzdevums Palīdzība 1 . Which sentence co…" at bounding box center [312, 240] width 405 height 576
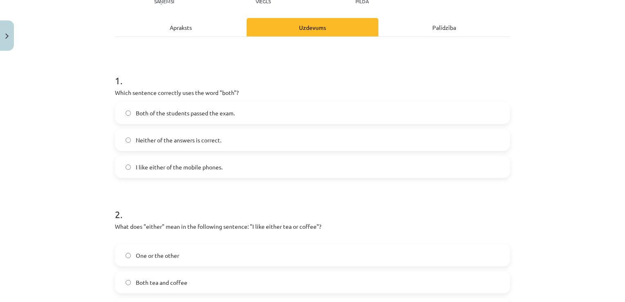
click at [218, 220] on div "2 . What does "either" mean in the following sentence: "I like either tea or co…" at bounding box center [312, 257] width 395 height 126
click at [214, 104] on label "Both of the students passed the exam." at bounding box center [313, 113] width 394 height 20
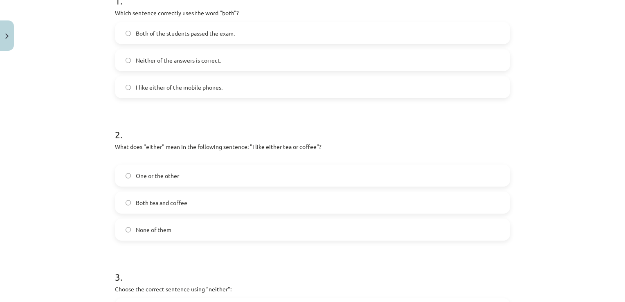
scroll to position [184, 0]
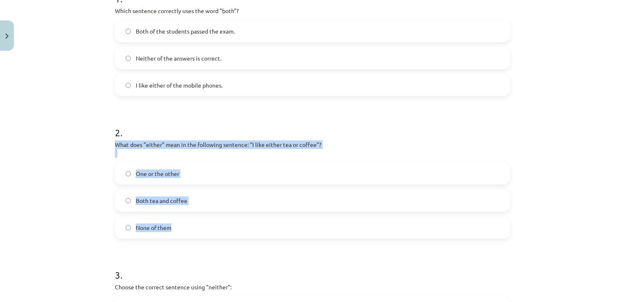
drag, startPoint x: 109, startPoint y: 140, endPoint x: 194, endPoint y: 226, distance: 120.6
click at [194, 226] on div "6 XP Saņemsi Viegls 301 pilda Apraksts Uzdevums Palīdzība 1 . Which sentence co…" at bounding box center [312, 158] width 405 height 576
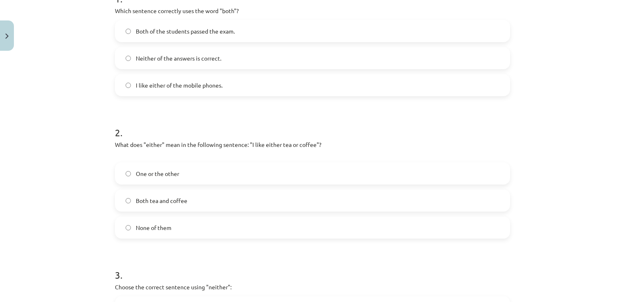
click at [181, 176] on label "One or the other" at bounding box center [313, 173] width 394 height 20
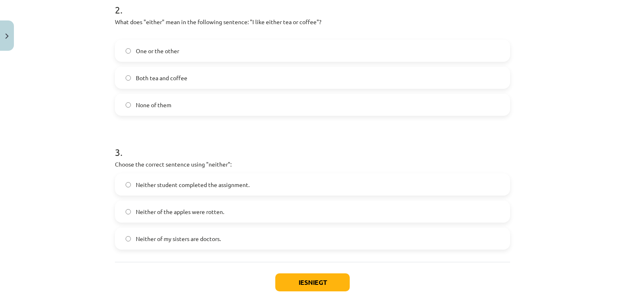
scroll to position [348, 0]
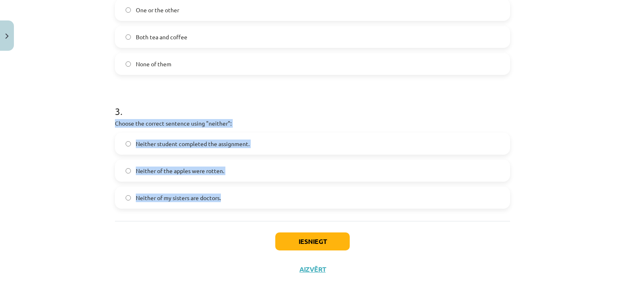
drag, startPoint x: 112, startPoint y: 126, endPoint x: 231, endPoint y: 201, distance: 140.8
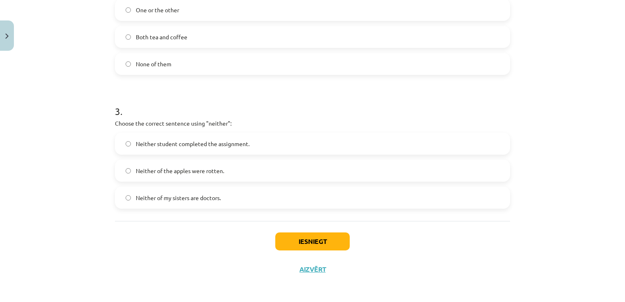
drag, startPoint x: 191, startPoint y: 280, endPoint x: 164, endPoint y: 241, distance: 47.1
click at [186, 135] on label "Neither student completed the assignment." at bounding box center [313, 143] width 394 height 20
click at [312, 241] on button "Iesniegt" at bounding box center [312, 241] width 74 height 18
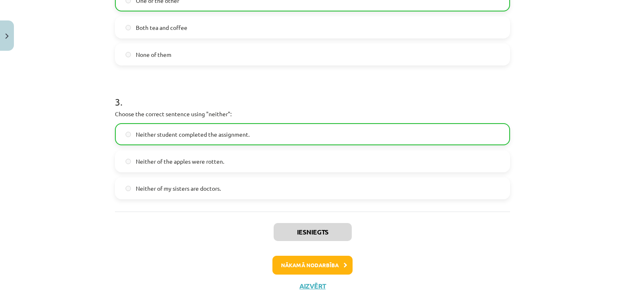
scroll to position [375, 0]
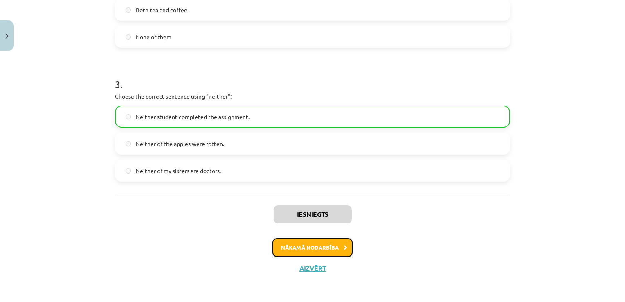
click at [303, 250] on button "Nākamā nodarbība" at bounding box center [312, 247] width 80 height 19
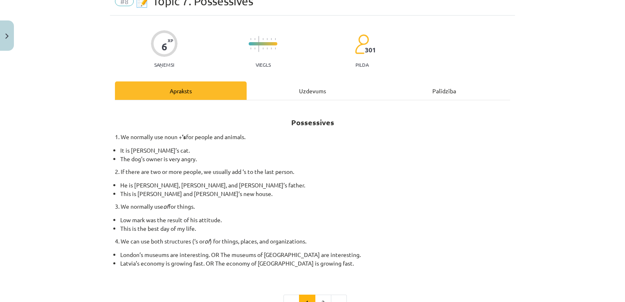
scroll to position [20, 0]
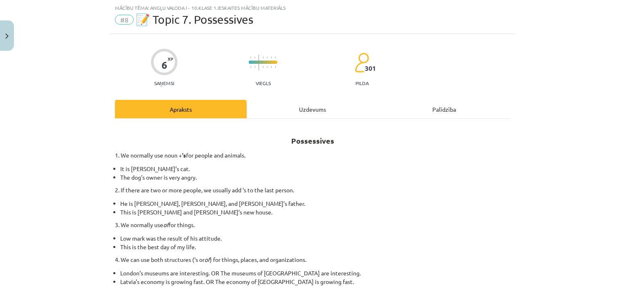
click at [318, 111] on div "Uzdevums" at bounding box center [313, 109] width 132 height 18
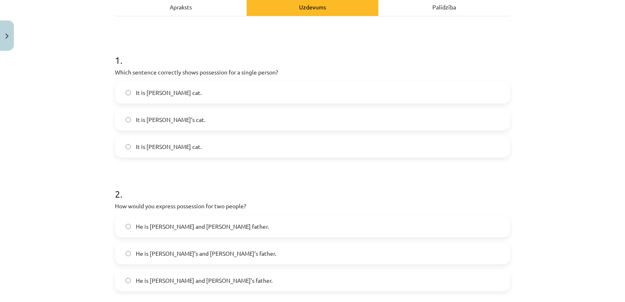
scroll to position [95, 0]
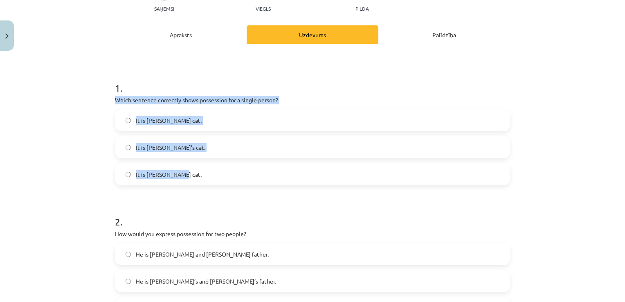
drag, startPoint x: 112, startPoint y: 96, endPoint x: 178, endPoint y: 182, distance: 108.5
click at [178, 182] on div "1 . Which sentence correctly shows possession for a single person? It is [PERSO…" at bounding box center [312, 126] width 395 height 117
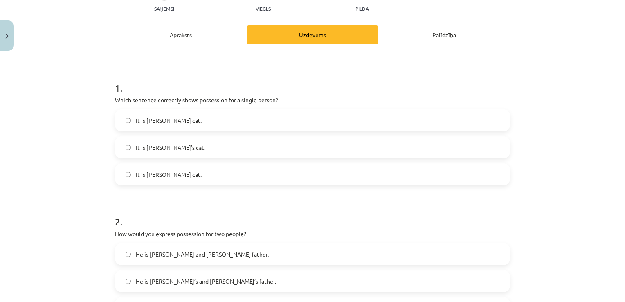
click at [167, 201] on form "1 . Which sentence correctly shows possession for a single person? It is [PERSO…" at bounding box center [312, 260] width 395 height 385
click at [175, 144] on label "It is [PERSON_NAME]’s cat." at bounding box center [313, 147] width 394 height 20
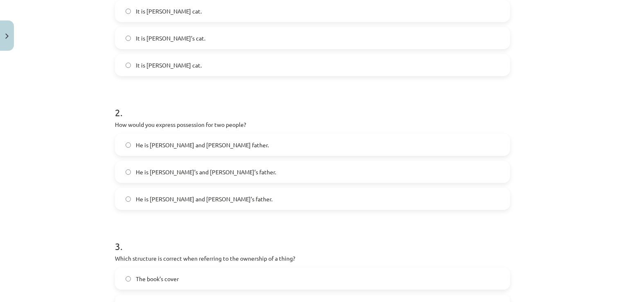
scroll to position [259, 0]
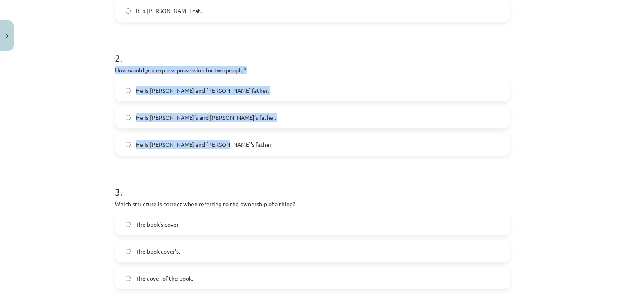
drag, startPoint x: 107, startPoint y: 70, endPoint x: 255, endPoint y: 149, distance: 167.8
click at [255, 149] on div "6 XP Saņemsi Viegls 301 pilda Apraksts Uzdevums Palīdzība 1 . Which sentence co…" at bounding box center [312, 80] width 405 height 568
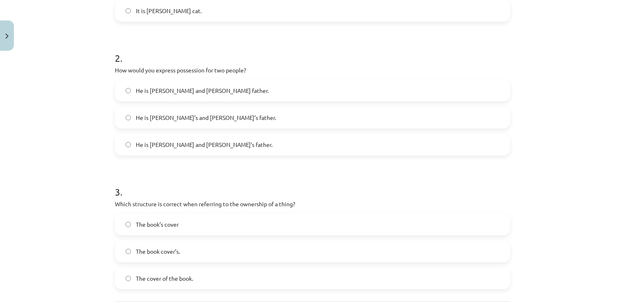
click at [218, 157] on form "1 . Which sentence correctly shows possession for a single person? It is [PERSO…" at bounding box center [312, 96] width 395 height 385
click at [219, 132] on div "He is [PERSON_NAME] and [PERSON_NAME] father. He is [PERSON_NAME]’s and [PERSON…" at bounding box center [312, 117] width 395 height 76
click at [222, 138] on label "He is [PERSON_NAME] and [PERSON_NAME]’s father." at bounding box center [313, 144] width 394 height 20
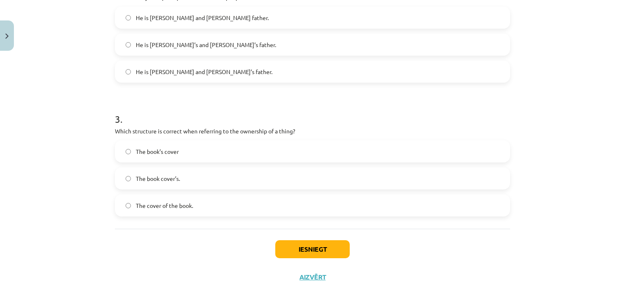
scroll to position [340, 0]
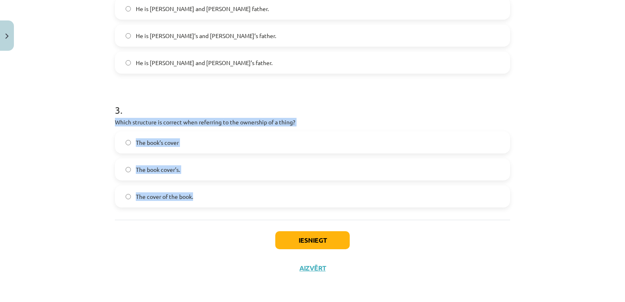
drag, startPoint x: 107, startPoint y: 120, endPoint x: 206, endPoint y: 195, distance: 124.4
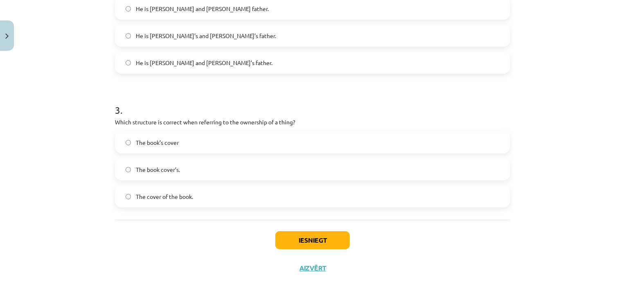
drag, startPoint x: 164, startPoint y: 292, endPoint x: 159, endPoint y: 281, distance: 12.3
click at [159, 281] on div "Mācību tēma: Angļu valoda i - 10.[PERSON_NAME] 1.ieskaites mācību materiāls #8 …" at bounding box center [312, 151] width 625 height 302
click at [176, 139] on label "The book’s cover" at bounding box center [313, 142] width 394 height 20
click at [290, 236] on button "Iesniegt" at bounding box center [312, 240] width 74 height 18
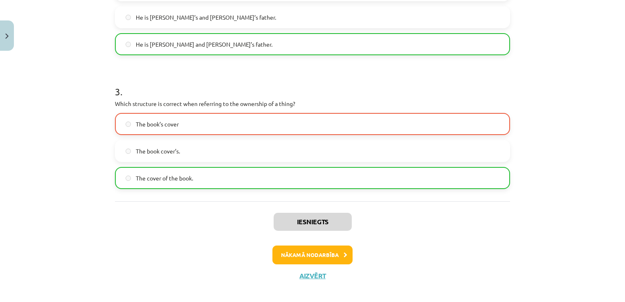
scroll to position [366, 0]
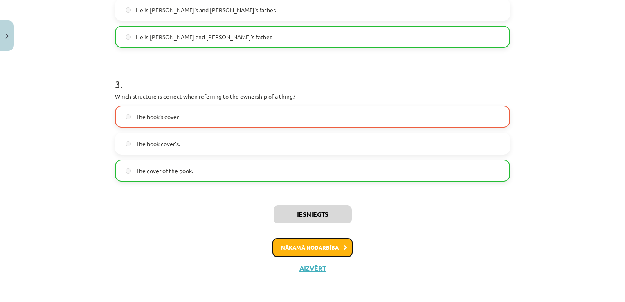
click at [321, 244] on button "Nākamā nodarbība" at bounding box center [312, 247] width 80 height 19
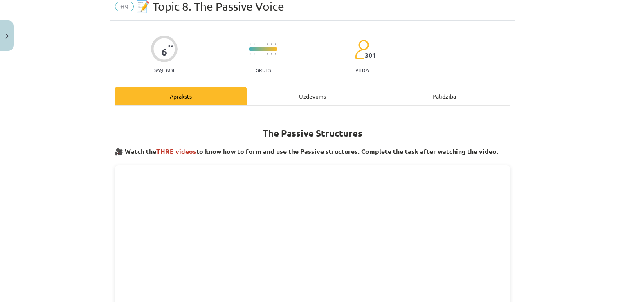
scroll to position [20, 0]
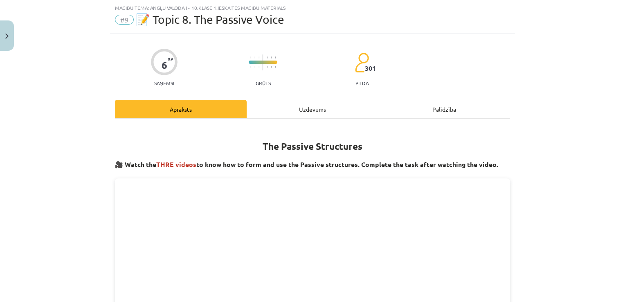
click at [313, 112] on div "Uzdevums" at bounding box center [313, 109] width 132 height 18
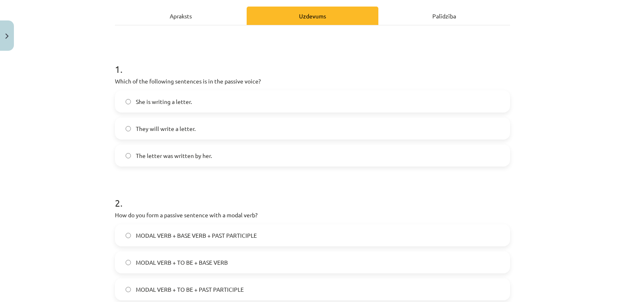
scroll to position [95, 0]
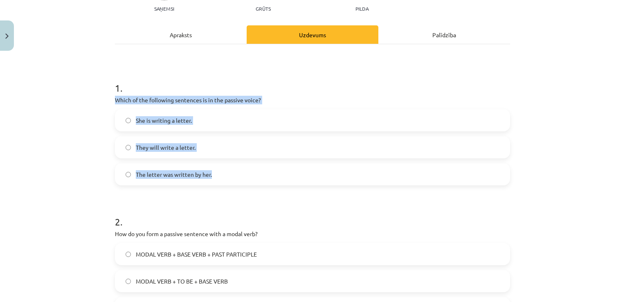
drag, startPoint x: 106, startPoint y: 97, endPoint x: 225, endPoint y: 168, distance: 138.5
click at [225, 168] on div "6 XP Saņemsi Grūts 301 pilda Apraksts Uzdevums Palīdzība 1 . Which of the follo…" at bounding box center [312, 243] width 405 height 568
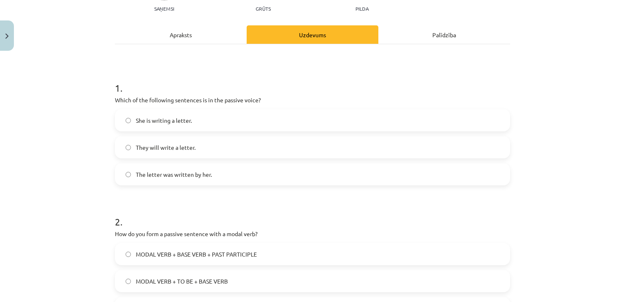
click at [234, 209] on h1 "2 ." at bounding box center [312, 214] width 395 height 25
click at [218, 177] on label "The letter was written by her." at bounding box center [313, 174] width 394 height 20
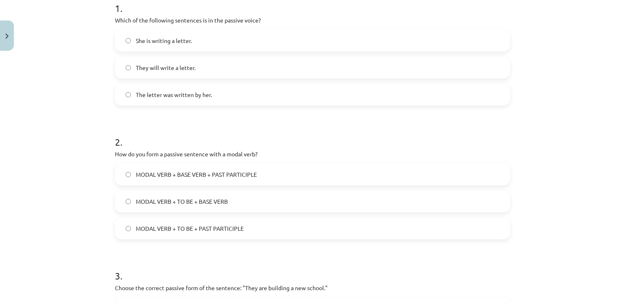
scroll to position [177, 0]
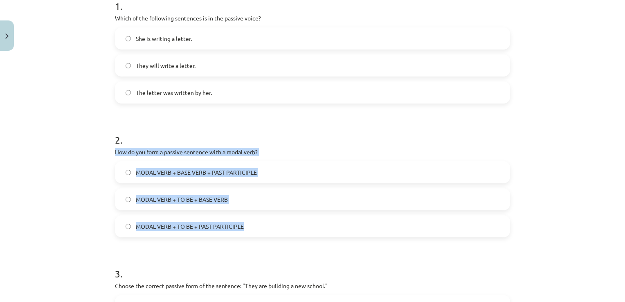
drag, startPoint x: 108, startPoint y: 149, endPoint x: 259, endPoint y: 222, distance: 167.8
click at [259, 222] on div "6 XP Saņemsi Grūts 301 pilda Apraksts Uzdevums Palīdzība 1 . Which of the follo…" at bounding box center [312, 162] width 405 height 568
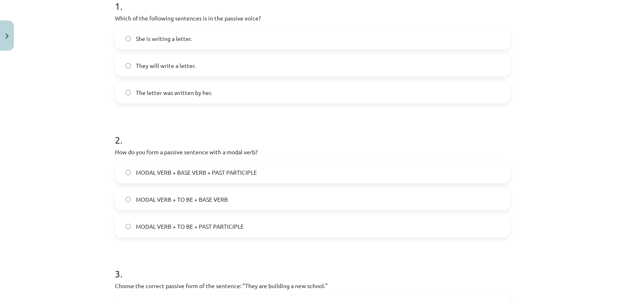
click at [249, 254] on h1 "3 ." at bounding box center [312, 266] width 395 height 25
click at [241, 218] on label "MODAL VERB + TO BE + PAST PARTICIPLE" at bounding box center [313, 226] width 394 height 20
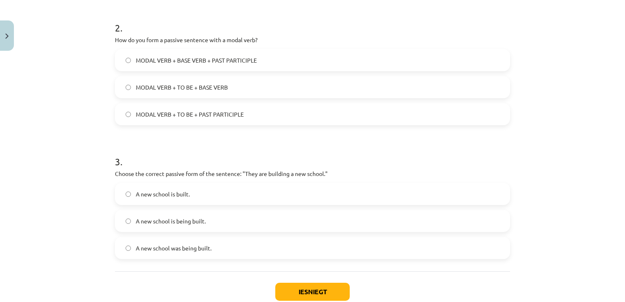
scroll to position [299, 0]
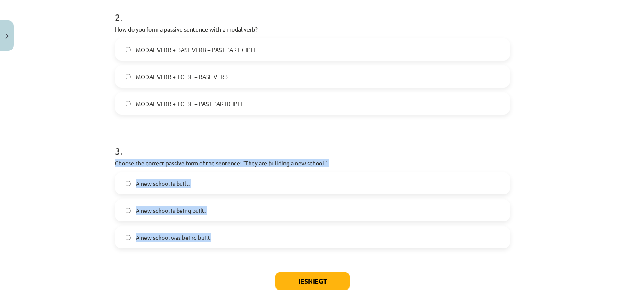
drag, startPoint x: 108, startPoint y: 161, endPoint x: 224, endPoint y: 230, distance: 134.3
click at [224, 230] on div "6 XP Saņemsi Grūts 301 pilda Apraksts Uzdevums Palīdzība 1 . Which of the follo…" at bounding box center [312, 39] width 405 height 568
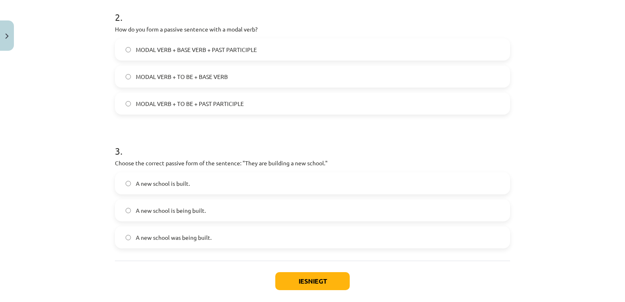
click at [207, 264] on div "Iesniegt Aizvērt" at bounding box center [312, 289] width 395 height 57
click at [191, 213] on span "A new school is being built." at bounding box center [171, 210] width 70 height 9
click at [288, 276] on button "Iesniegt" at bounding box center [312, 281] width 74 height 18
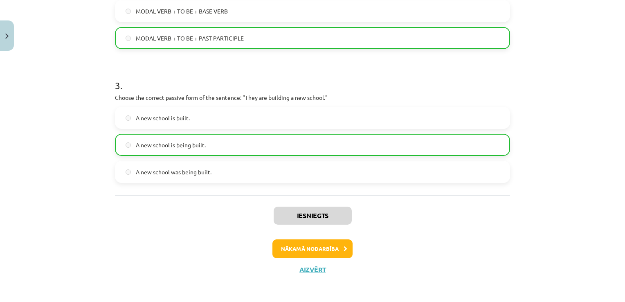
scroll to position [366, 0]
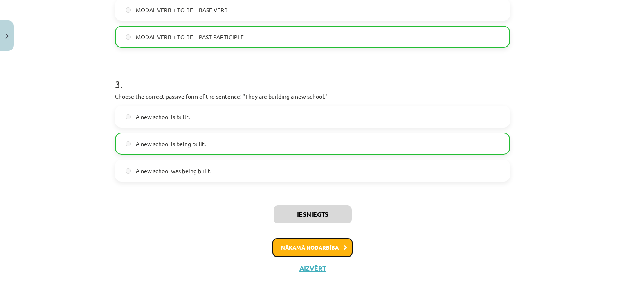
click at [345, 246] on button "Nākamā nodarbība" at bounding box center [312, 247] width 80 height 19
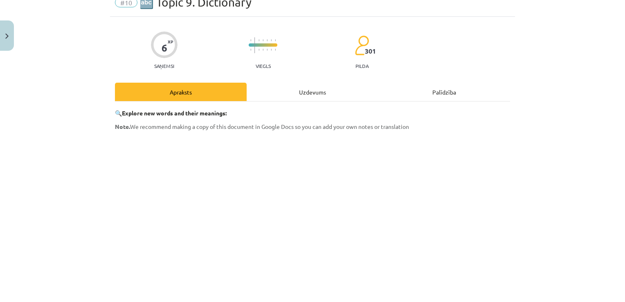
scroll to position [20, 0]
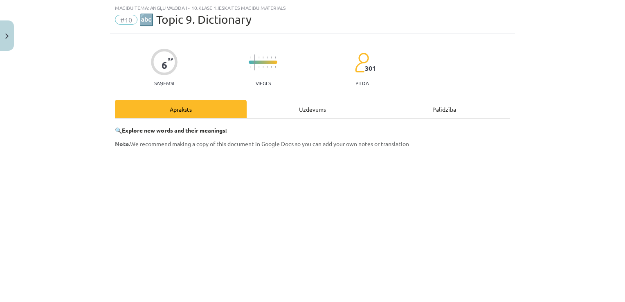
click at [290, 100] on div "Uzdevums" at bounding box center [313, 109] width 132 height 18
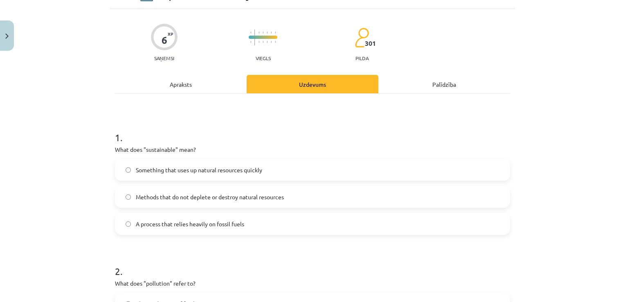
scroll to position [61, 0]
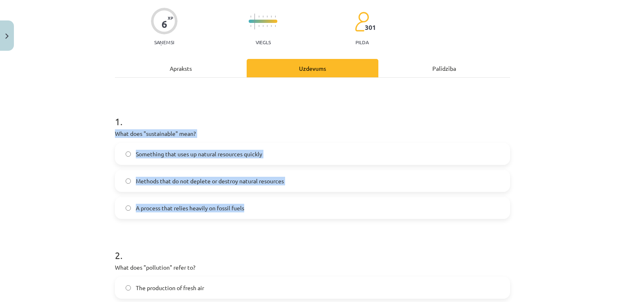
drag, startPoint x: 106, startPoint y: 131, endPoint x: 255, endPoint y: 205, distance: 167.0
click at [255, 205] on div "Mācību tēma: Angļu valoda i - 10.[PERSON_NAME] 1.ieskaites mācību materiāls #10…" at bounding box center [312, 151] width 625 height 302
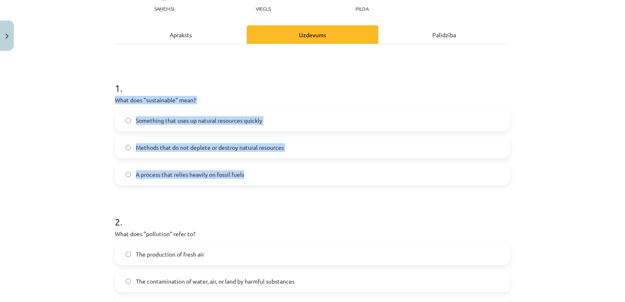
scroll to position [95, 0]
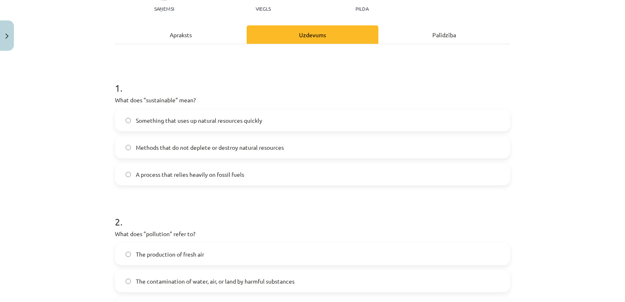
click at [169, 193] on form "1 . What does "sustainable" mean? Something that uses up natural resources quic…" at bounding box center [312, 260] width 395 height 385
click at [169, 139] on label "Methods that do not deplete or destroy natural resources" at bounding box center [313, 147] width 394 height 20
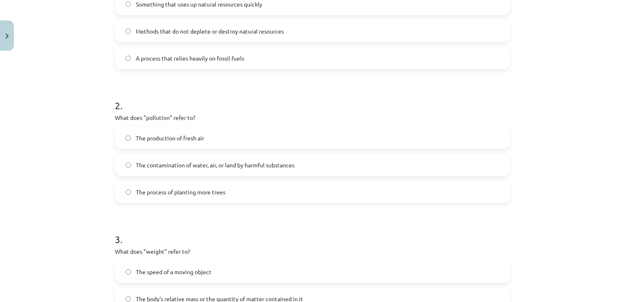
scroll to position [218, 0]
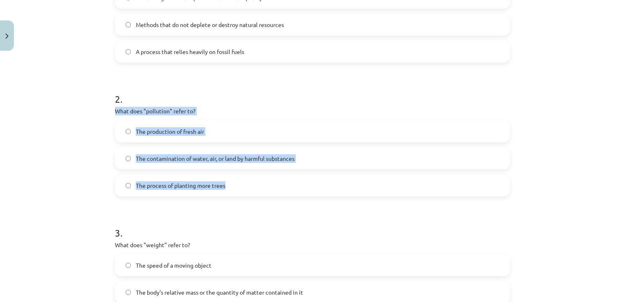
drag, startPoint x: 108, startPoint y: 113, endPoint x: 229, endPoint y: 192, distance: 145.0
click at [229, 192] on div "6 XP Saņemsi Viegls 301 pilda Apraksts Uzdevums Palīdzība 1 . What does "sustai…" at bounding box center [312, 121] width 405 height 568
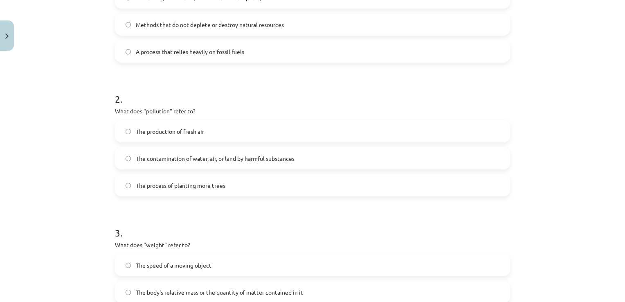
click at [162, 222] on h1 "3 ." at bounding box center [312, 225] width 395 height 25
click at [169, 158] on span "The contamination of water, air, or land by harmful substances" at bounding box center [215, 158] width 159 height 9
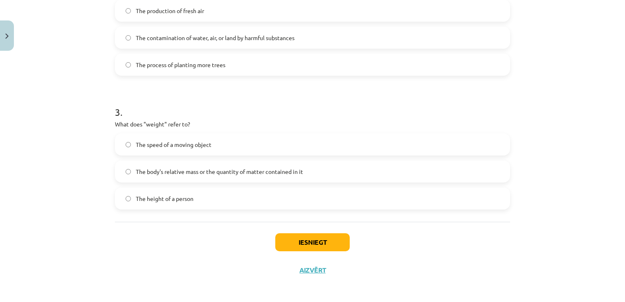
scroll to position [340, 0]
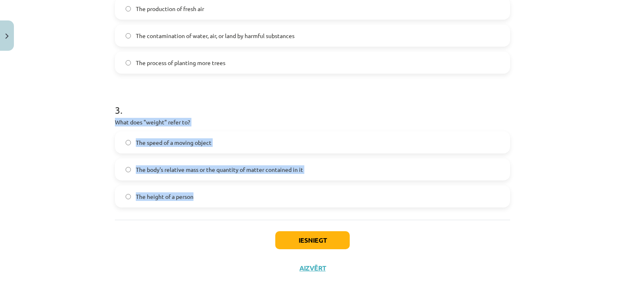
drag, startPoint x: 110, startPoint y: 124, endPoint x: 198, endPoint y: 203, distance: 117.9
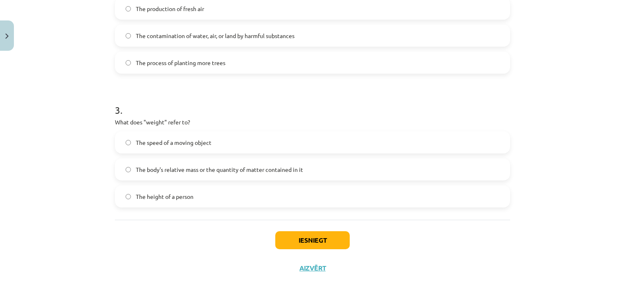
drag, startPoint x: 237, startPoint y: 225, endPoint x: 215, endPoint y: 191, distance: 40.9
click at [228, 224] on div "Iesniegt Aizvērt" at bounding box center [312, 248] width 395 height 57
click at [215, 168] on span "The body's relative mass or the quantity of matter contained in it" at bounding box center [219, 169] width 167 height 9
click at [306, 238] on button "Iesniegt" at bounding box center [312, 240] width 74 height 18
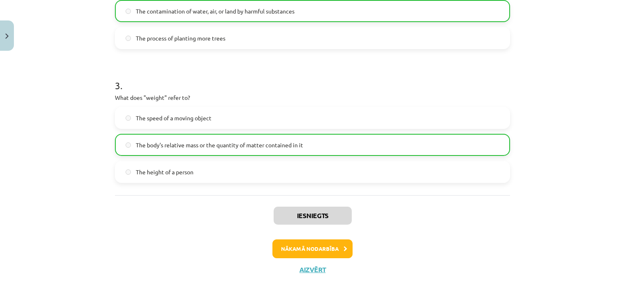
scroll to position [366, 0]
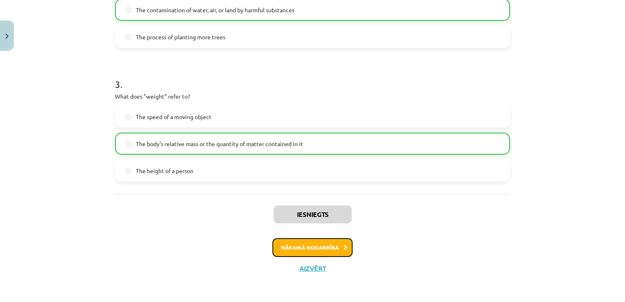
click at [321, 252] on button "Nākamā nodarbība" at bounding box center [312, 247] width 80 height 19
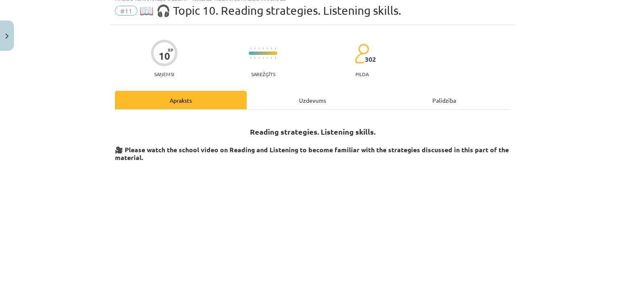
scroll to position [20, 0]
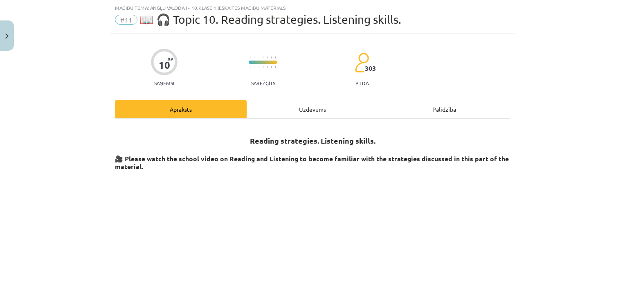
click at [307, 110] on div "Uzdevums" at bounding box center [313, 109] width 132 height 18
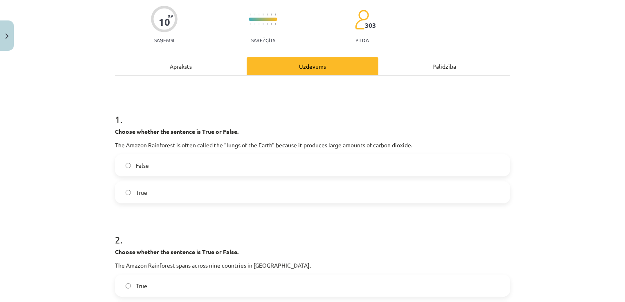
scroll to position [61, 0]
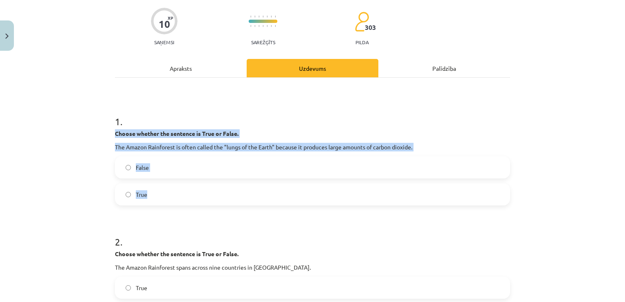
drag, startPoint x: 115, startPoint y: 139, endPoint x: 168, endPoint y: 187, distance: 72.1
click at [168, 187] on div "1 . Choose whether the sentence is True or False. The Amazon Rainforest is ofte…" at bounding box center [312, 153] width 395 height 104
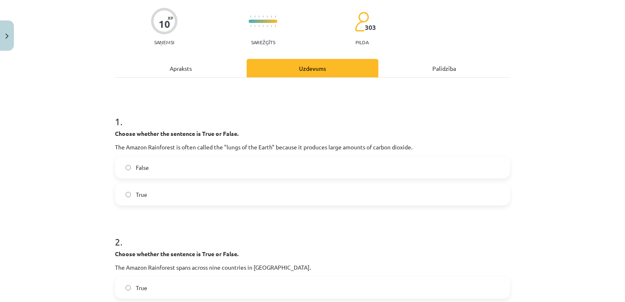
click at [148, 169] on label "False" at bounding box center [313, 167] width 394 height 20
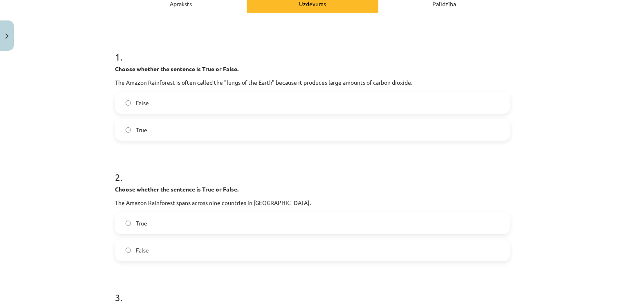
scroll to position [124, 0]
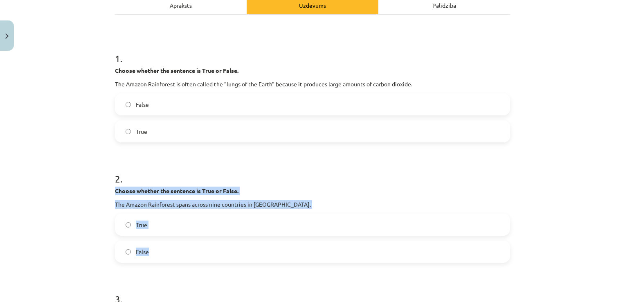
drag, startPoint x: 109, startPoint y: 189, endPoint x: 198, endPoint y: 243, distance: 104.3
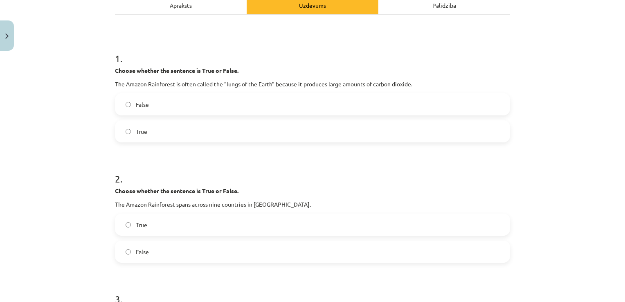
click at [147, 224] on label "True" at bounding box center [313, 224] width 394 height 20
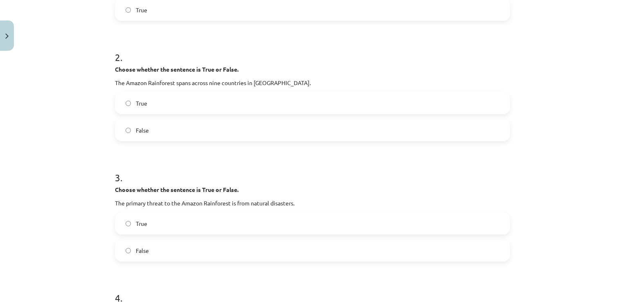
scroll to position [247, 0]
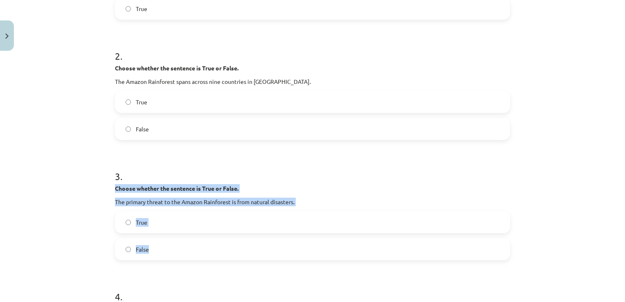
drag, startPoint x: 111, startPoint y: 188, endPoint x: 164, endPoint y: 245, distance: 78.2
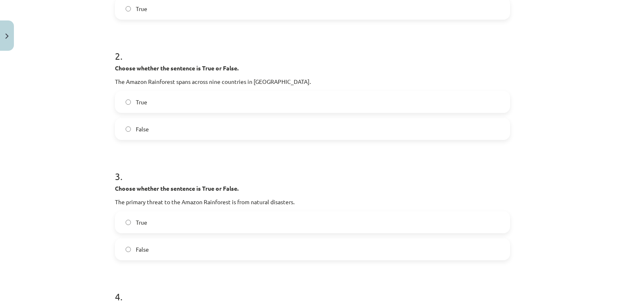
click at [195, 277] on h1 "4 ." at bounding box center [312, 289] width 395 height 25
click at [182, 239] on label "False" at bounding box center [313, 249] width 394 height 20
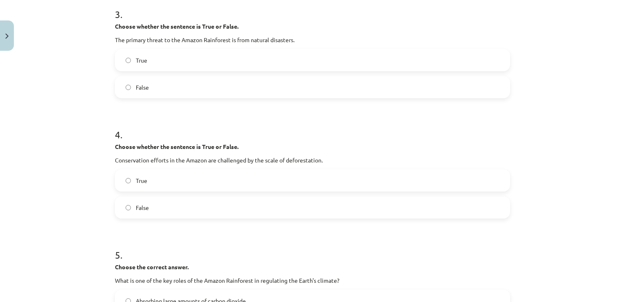
scroll to position [411, 0]
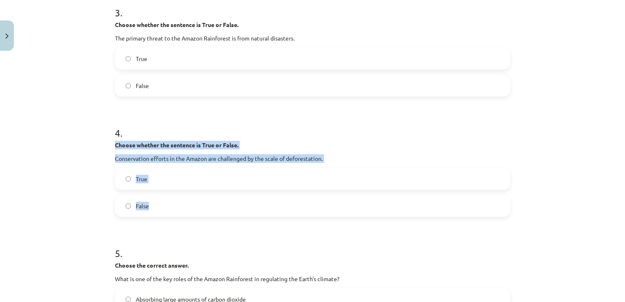
drag, startPoint x: 113, startPoint y: 142, endPoint x: 165, endPoint y: 213, distance: 88.0
click at [165, 213] on div "4 . Choose whether the sentence is True or False. Conservation efforts in the A…" at bounding box center [312, 165] width 395 height 104
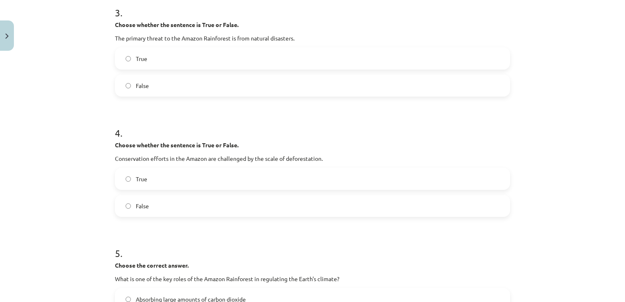
click at [190, 222] on form "1 . Choose whether the sentence is True or False. The Amazon Rainforest is ofte…" at bounding box center [312, 246] width 395 height 988
drag, startPoint x: 179, startPoint y: 183, endPoint x: 155, endPoint y: 48, distance: 137.1
click at [178, 182] on label "True" at bounding box center [313, 179] width 394 height 20
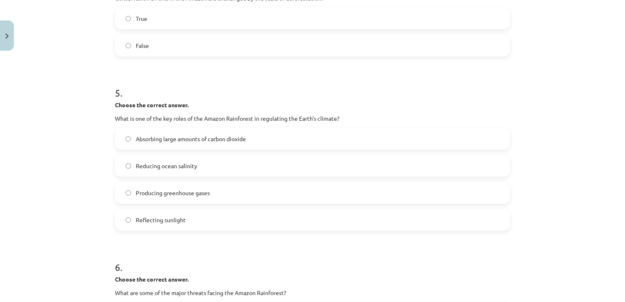
scroll to position [574, 0]
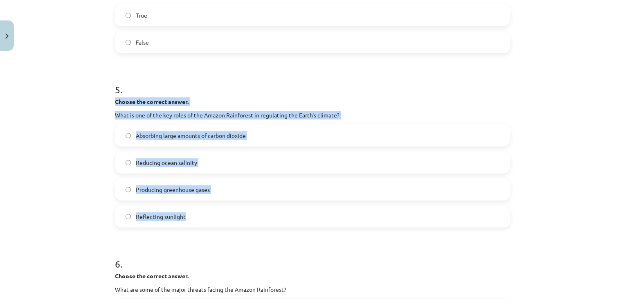
drag, startPoint x: 112, startPoint y: 98, endPoint x: 234, endPoint y: 216, distance: 170.1
click at [234, 216] on div "5 . Choose the correct answer. What is one of the key roles of the Amazon Rainf…" at bounding box center [312, 149] width 395 height 158
click at [155, 137] on span "Absorbing large amounts of carbon dioxide" at bounding box center [191, 135] width 110 height 9
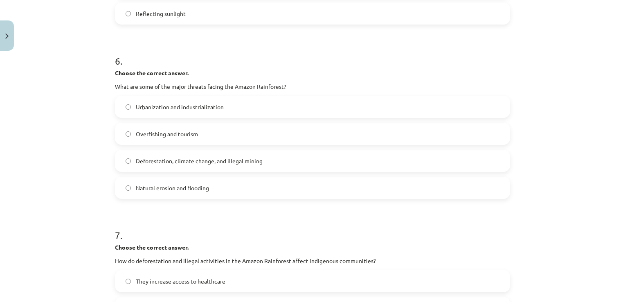
scroll to position [779, 0]
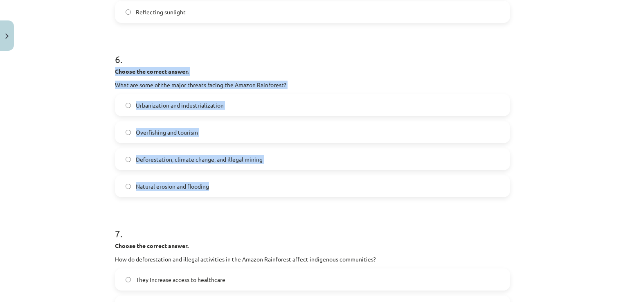
drag, startPoint x: 106, startPoint y: 67, endPoint x: 224, endPoint y: 194, distance: 172.5
click at [152, 157] on span "Deforestation, climate change, and illegal mining" at bounding box center [199, 159] width 127 height 9
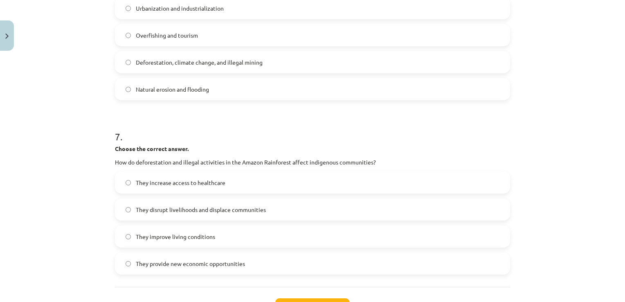
scroll to position [902, 0]
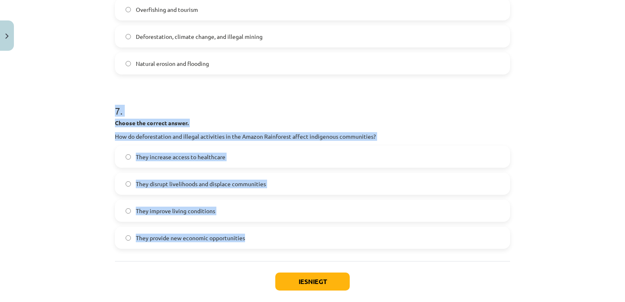
drag, startPoint x: 101, startPoint y: 114, endPoint x: 253, endPoint y: 236, distance: 195.2
click at [253, 236] on div "Mācību tēma: Angļu valoda i - 10.[PERSON_NAME] 1.ieskaites mācību materiāls #11…" at bounding box center [312, 151] width 625 height 302
click at [231, 184] on span "They disrupt livelihoods and displace communities" at bounding box center [201, 184] width 130 height 9
click at [225, 181] on span "They disrupt livelihoods and displace communities" at bounding box center [201, 184] width 130 height 9
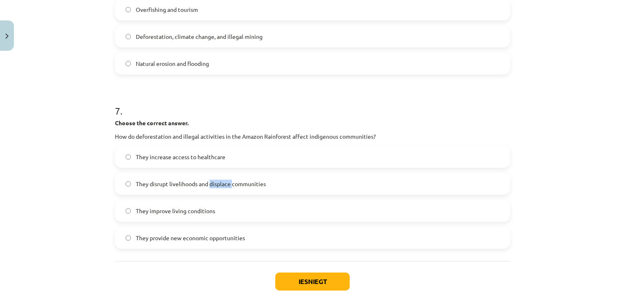
click at [225, 181] on span "They disrupt livelihoods and displace communities" at bounding box center [201, 184] width 130 height 9
click at [307, 279] on button "Iesniegt" at bounding box center [312, 281] width 74 height 18
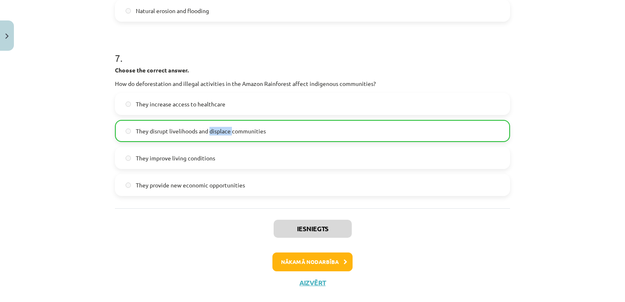
scroll to position [969, 0]
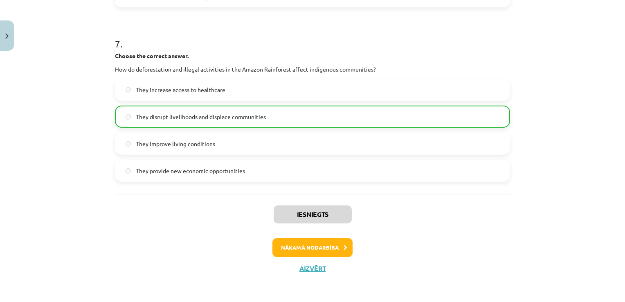
drag, startPoint x: 229, startPoint y: 222, endPoint x: 231, endPoint y: 230, distance: 8.7
click at [230, 222] on div "Iesniegts Nākamā nodarbība Aizvērt" at bounding box center [312, 235] width 395 height 83
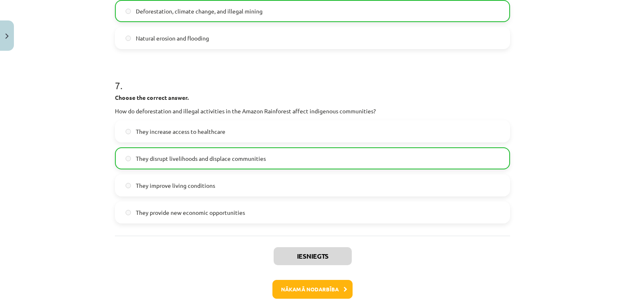
scroll to position [941, 0]
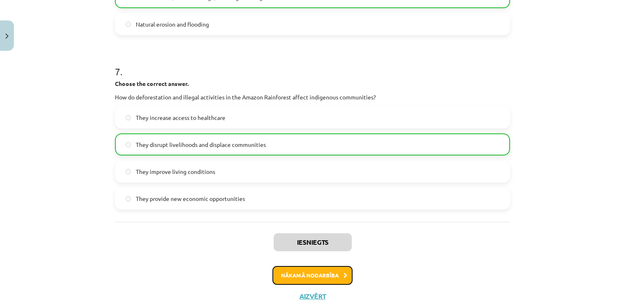
click at [308, 272] on button "Nākamā nodarbība" at bounding box center [312, 275] width 80 height 19
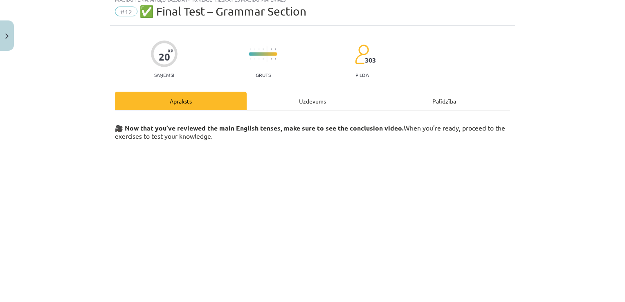
scroll to position [20, 0]
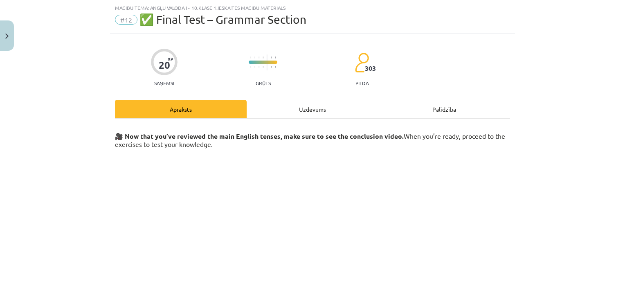
click at [309, 110] on div "Uzdevums" at bounding box center [313, 109] width 132 height 18
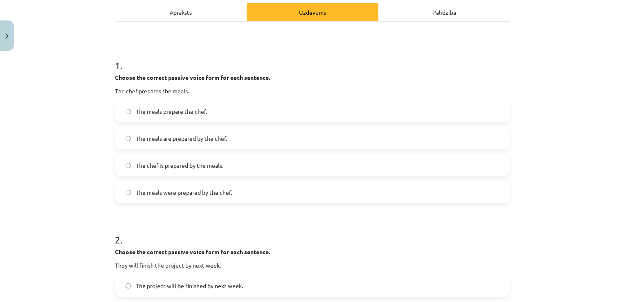
scroll to position [129, 0]
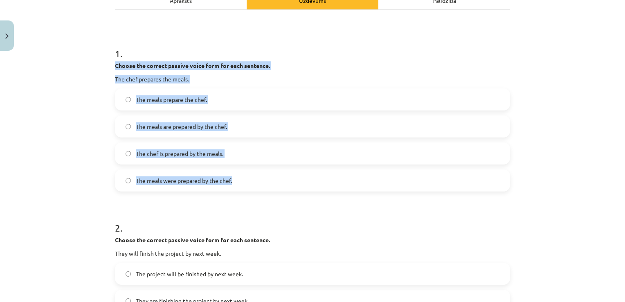
drag, startPoint x: 109, startPoint y: 61, endPoint x: 239, endPoint y: 184, distance: 179.4
click at [206, 173] on label "The meals were prepared by the chef." at bounding box center [313, 180] width 394 height 20
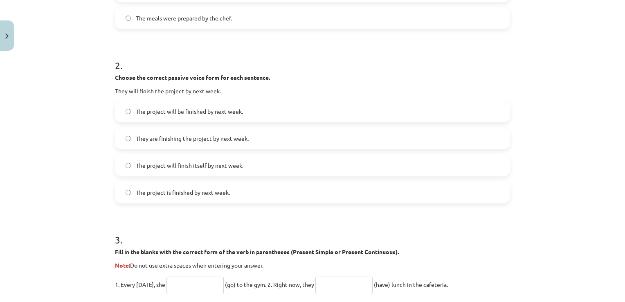
scroll to position [293, 0]
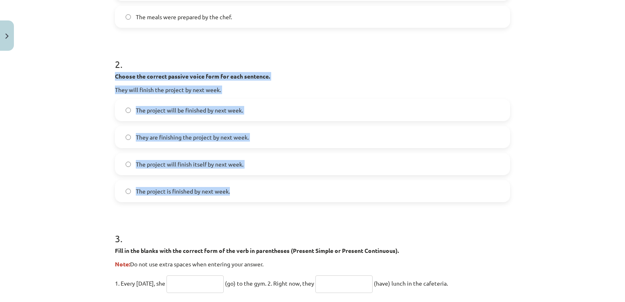
drag, startPoint x: 113, startPoint y: 73, endPoint x: 258, endPoint y: 196, distance: 189.6
click at [258, 196] on div "2 . Choose the correct passive voice form for each sentence. They will finish t…" at bounding box center [312, 123] width 395 height 158
click at [258, 196] on label "The project is finished by next week." at bounding box center [313, 191] width 394 height 20
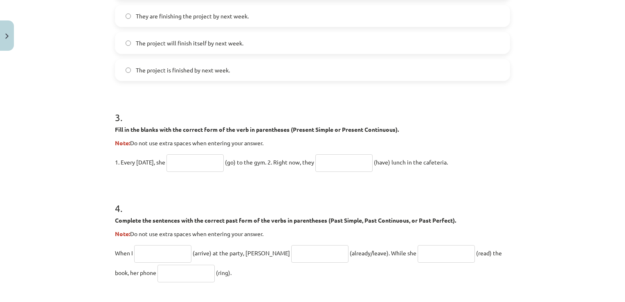
scroll to position [416, 0]
drag, startPoint x: 109, startPoint y: 123, endPoint x: 472, endPoint y: 149, distance: 363.8
click at [472, 149] on div "20 XP Saņemsi Grūts 303 pilda Apraksts Uzdevums Palīdzība 1 . Choose the correc…" at bounding box center [312, 104] width 405 height 930
click at [205, 167] on input "text" at bounding box center [195, 162] width 57 height 18
click at [196, 155] on input "text" at bounding box center [195, 162] width 57 height 18
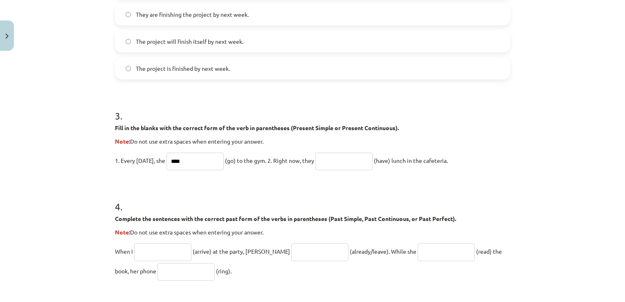
type input "****"
click at [317, 156] on p "1. Every [DATE], she **** (go) to the gym. 2. Right now, they (have) lunch in t…" at bounding box center [312, 161] width 395 height 20
click at [326, 160] on input "text" at bounding box center [343, 162] width 57 height 18
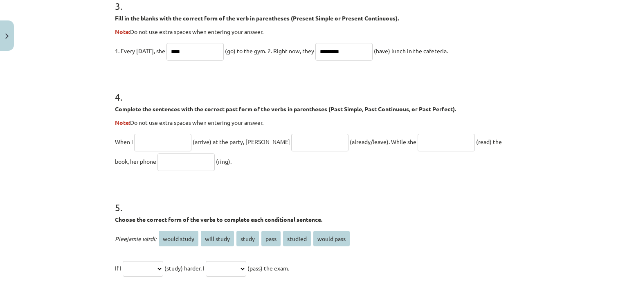
scroll to position [538, 0]
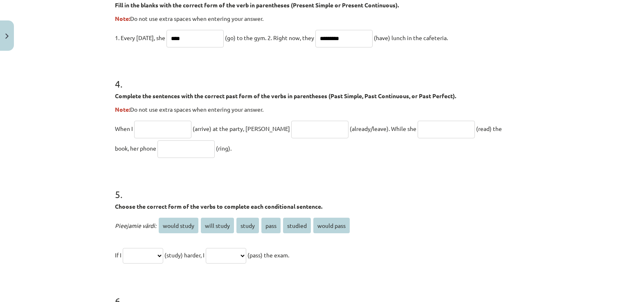
type input "*********"
drag, startPoint x: 106, startPoint y: 91, endPoint x: 210, endPoint y: 153, distance: 120.9
click at [155, 125] on input "text" at bounding box center [162, 130] width 57 height 18
type input "*******"
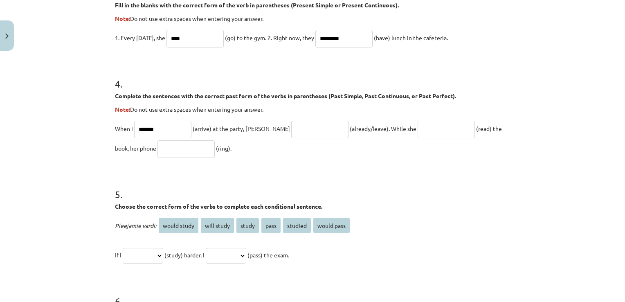
click at [291, 128] on input "text" at bounding box center [319, 130] width 57 height 18
click at [291, 125] on input "text" at bounding box center [319, 130] width 57 height 18
paste input "**********"
click at [291, 128] on input "**********" at bounding box center [319, 130] width 57 height 18
click at [295, 126] on input "**********" at bounding box center [319, 130] width 57 height 18
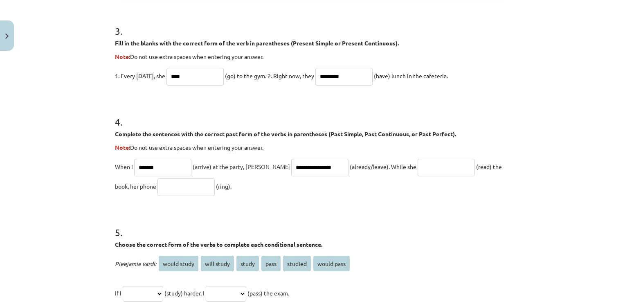
scroll to position [497, 0]
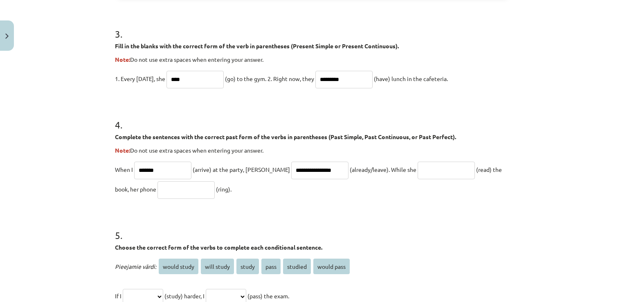
type input "**********"
click at [329, 76] on input "*********" at bounding box center [343, 80] width 57 height 18
type input "**********"
click at [418, 171] on input "text" at bounding box center [446, 171] width 57 height 18
type input "**********"
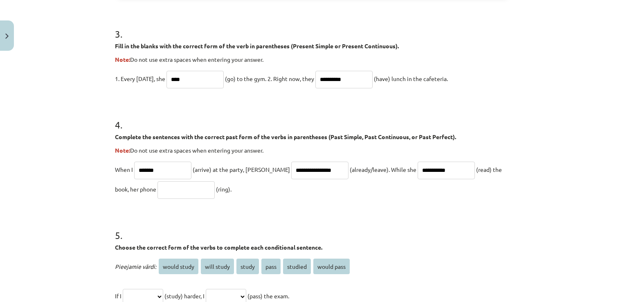
click at [180, 189] on input "text" at bounding box center [186, 190] width 57 height 18
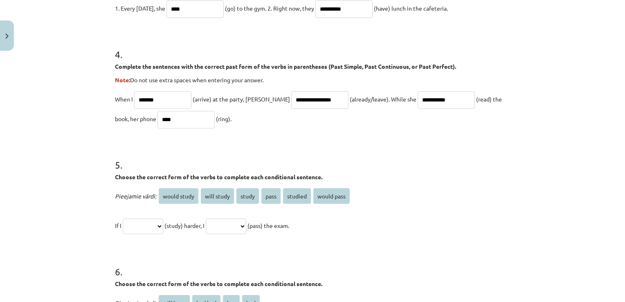
scroll to position [579, 0]
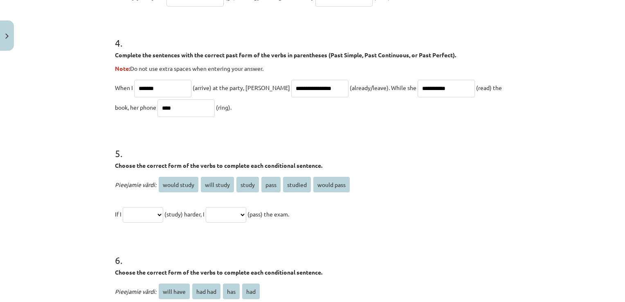
type input "****"
drag, startPoint x: 106, startPoint y: 160, endPoint x: 325, endPoint y: 214, distance: 225.4
click at [139, 211] on select "**********" at bounding box center [143, 215] width 41 height 16
click at [201, 243] on h1 "6 ." at bounding box center [312, 252] width 395 height 25
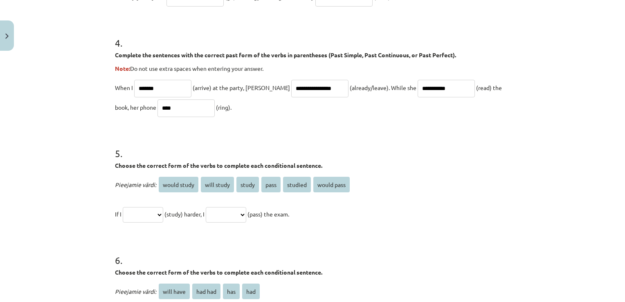
click at [141, 207] on select "**********" at bounding box center [143, 215] width 41 height 16
select select "*******"
click at [123, 207] on select "**********" at bounding box center [143, 215] width 41 height 16
click at [246, 214] on select "**********" at bounding box center [226, 215] width 41 height 16
select select "**********"
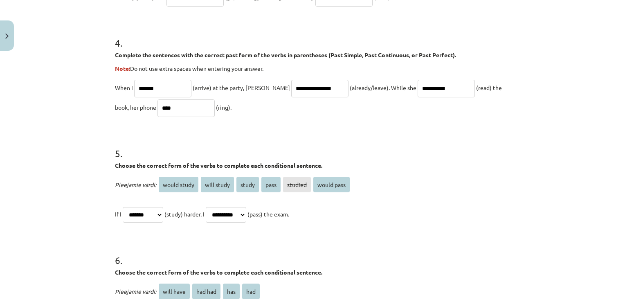
click at [215, 207] on select "**********" at bounding box center [226, 215] width 41 height 16
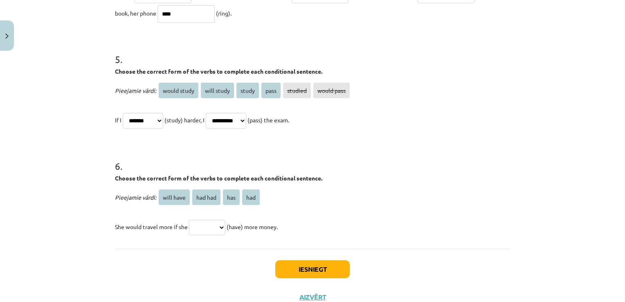
scroll to position [702, 0]
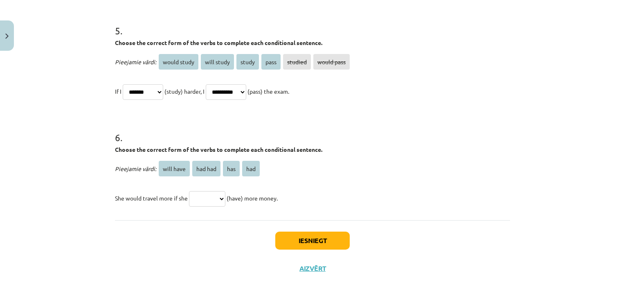
drag, startPoint x: 110, startPoint y: 145, endPoint x: 296, endPoint y: 210, distance: 196.5
click at [343, 177] on p "Pieejamie vārdi: will have had had has had" at bounding box center [312, 169] width 395 height 20
drag, startPoint x: 112, startPoint y: 149, endPoint x: 311, endPoint y: 194, distance: 203.8
click at [311, 194] on div "6 . Choose the correct form of the verbs to complete each conditional sentence.…" at bounding box center [312, 162] width 395 height 90
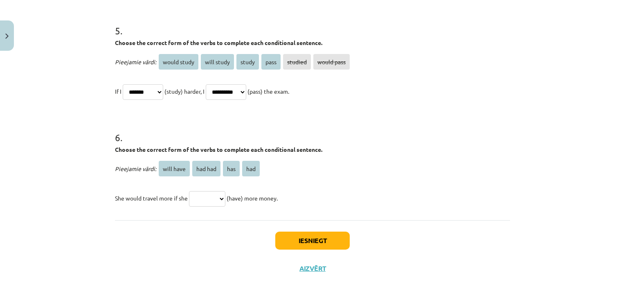
click at [195, 205] on select "********* ******* *** ***" at bounding box center [207, 199] width 36 height 16
select select "***"
click at [189, 191] on select "********* ******* *** ***" at bounding box center [207, 199] width 36 height 16
click at [300, 238] on button "Iesniegt" at bounding box center [312, 241] width 74 height 18
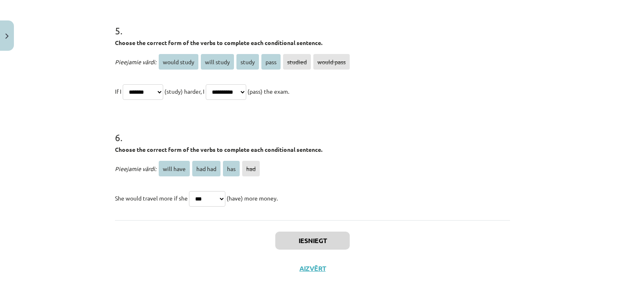
scroll to position [822, 0]
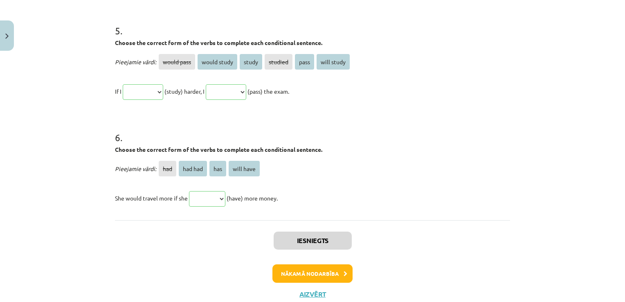
click at [398, 165] on p "Pieejamie vārdi: had had had has will have" at bounding box center [312, 169] width 395 height 20
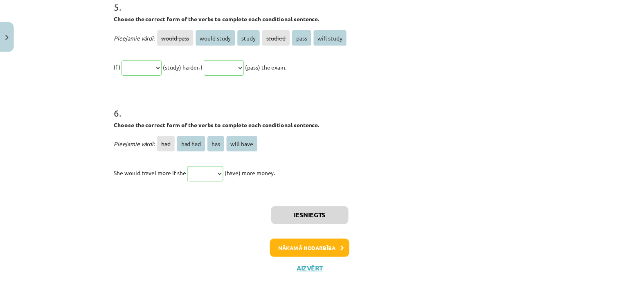
scroll to position [848, 0]
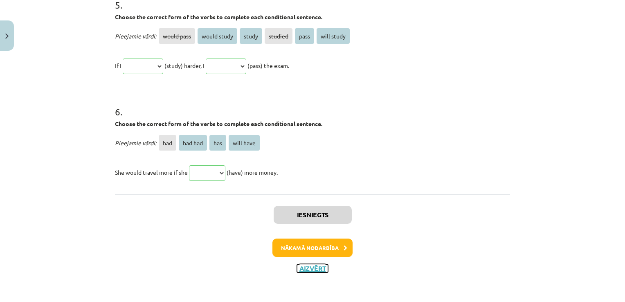
click at [310, 266] on button "Aizvērt" at bounding box center [312, 268] width 31 height 8
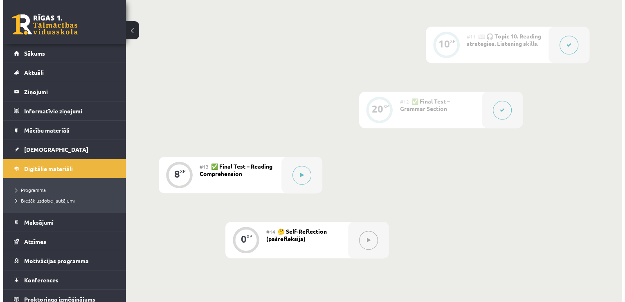
scroll to position [852, 0]
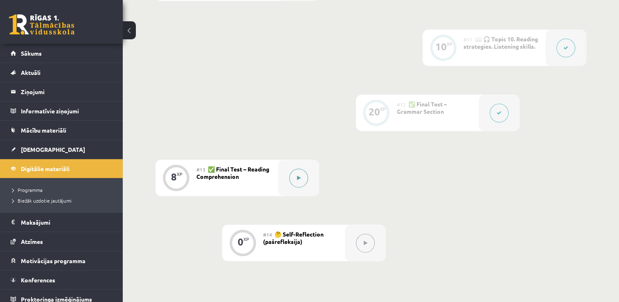
click at [298, 174] on button at bounding box center [298, 178] width 19 height 19
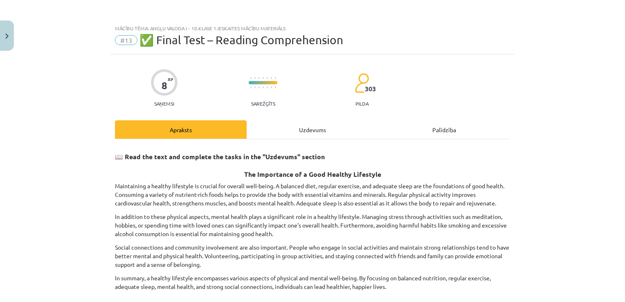
click at [309, 120] on div "Uzdevums" at bounding box center [313, 129] width 132 height 18
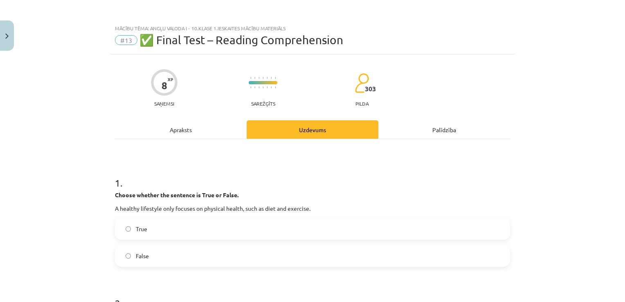
scroll to position [20, 0]
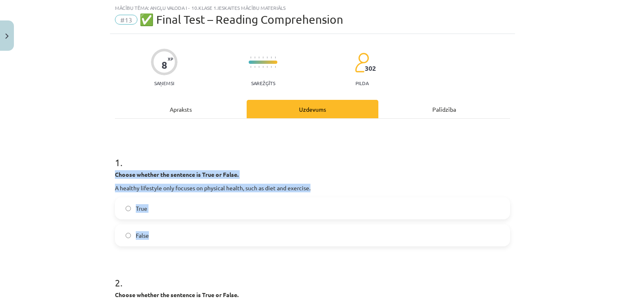
drag, startPoint x: 106, startPoint y: 169, endPoint x: 208, endPoint y: 235, distance: 121.7
click at [208, 235] on div "Mācību tēma: Angļu valoda i - 10.[PERSON_NAME] 1.ieskaites mācību materiāls #13…" at bounding box center [312, 151] width 625 height 302
click at [151, 209] on label "True" at bounding box center [313, 208] width 394 height 20
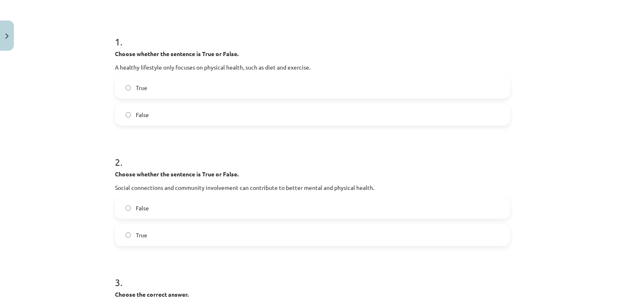
scroll to position [143, 0]
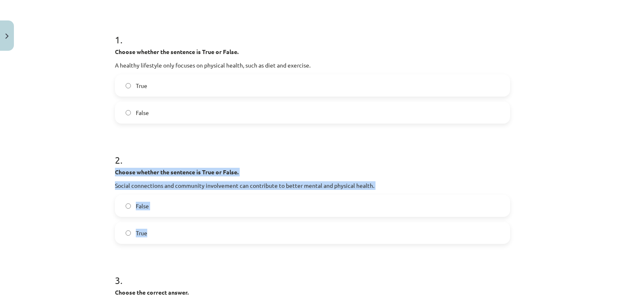
drag, startPoint x: 101, startPoint y: 173, endPoint x: 164, endPoint y: 222, distance: 79.0
click at [164, 222] on div "Mācību tēma: Angļu valoda i - 10.[PERSON_NAME] 1.ieskaites mācību materiāls #13…" at bounding box center [312, 151] width 625 height 302
click at [205, 234] on label "True" at bounding box center [313, 233] width 394 height 20
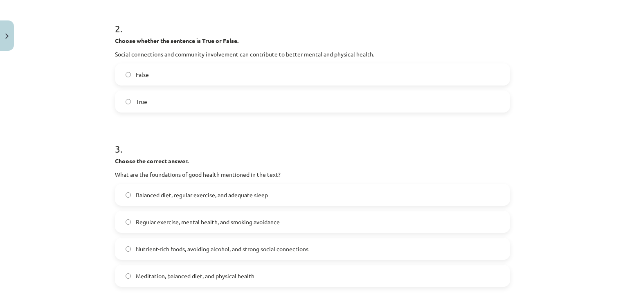
scroll to position [307, 0]
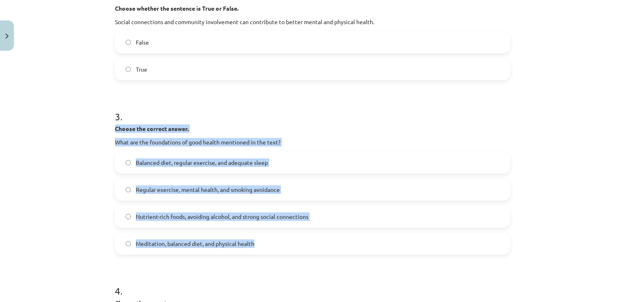
drag, startPoint x: 113, startPoint y: 123, endPoint x: 272, endPoint y: 245, distance: 201.0
click at [272, 245] on div "3 . Choose the correct answer. What are the foundations of good health mentione…" at bounding box center [312, 176] width 395 height 158
click at [218, 170] on label "Balanced diet, regular exercise, and adequate sleep" at bounding box center [313, 162] width 394 height 20
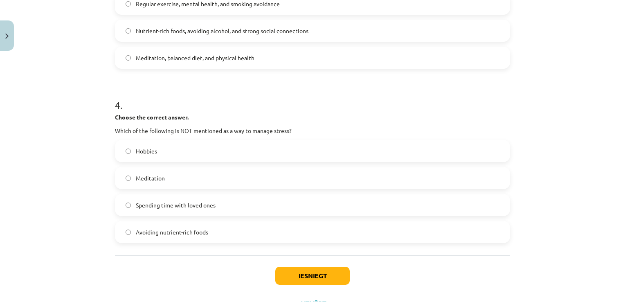
scroll to position [511, 0]
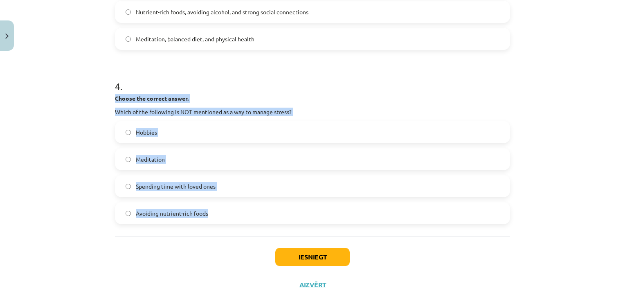
drag, startPoint x: 111, startPoint y: 92, endPoint x: 220, endPoint y: 208, distance: 158.9
click at [170, 218] on label "Avoiding nutrient-rich foods" at bounding box center [313, 213] width 394 height 20
click at [306, 254] on button "Iesniegt" at bounding box center [312, 257] width 74 height 18
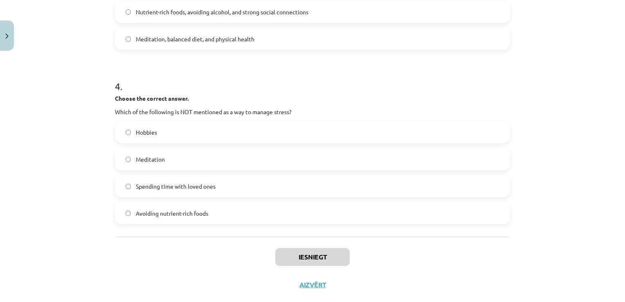
click at [227, 258] on div "Iesniegt Aizvērt" at bounding box center [312, 264] width 395 height 57
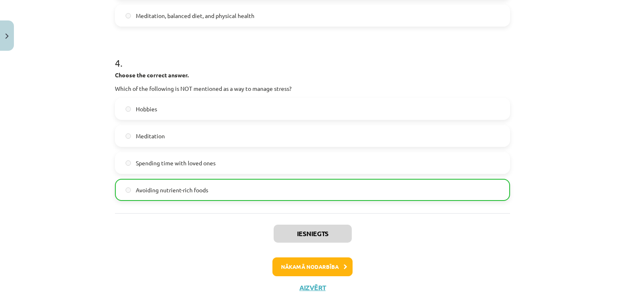
scroll to position [554, 0]
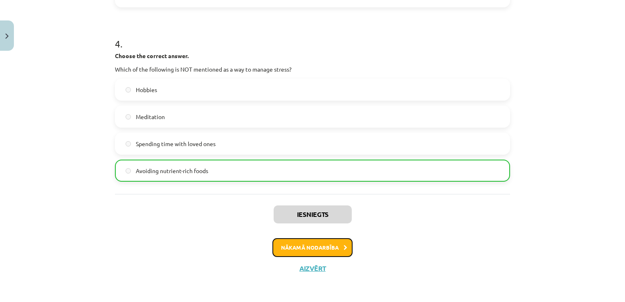
click at [321, 247] on button "Nākamā nodarbība" at bounding box center [312, 247] width 80 height 19
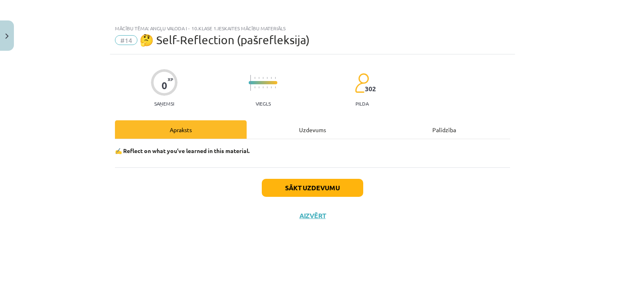
click at [323, 126] on div "Uzdevums" at bounding box center [313, 129] width 132 height 18
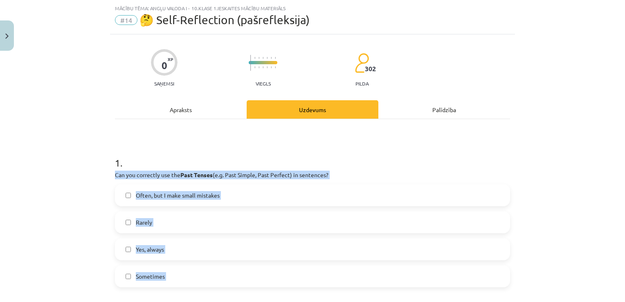
scroll to position [27, 0]
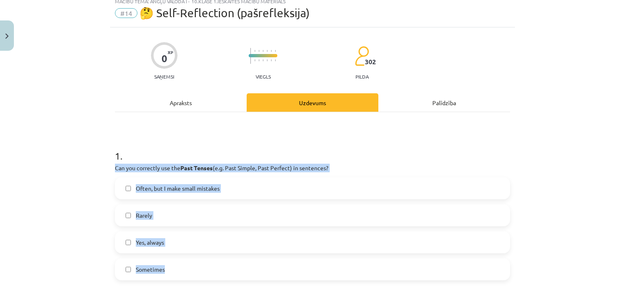
drag, startPoint x: 120, startPoint y: 195, endPoint x: 226, endPoint y: 272, distance: 130.9
click at [226, 272] on div "Mācību tēma: Angļu valoda i - 10.[PERSON_NAME] 1.ieskaites mācību materiāls #14…" at bounding box center [312, 151] width 625 height 302
click at [183, 245] on label "Yes, always" at bounding box center [313, 242] width 394 height 20
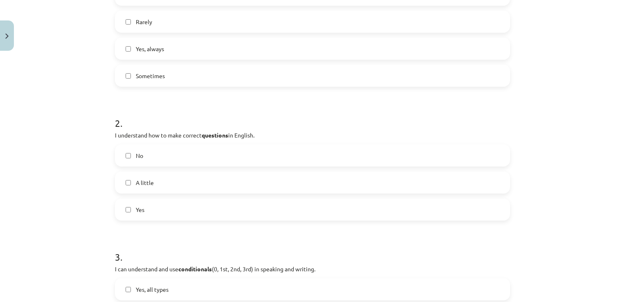
scroll to position [232, 0]
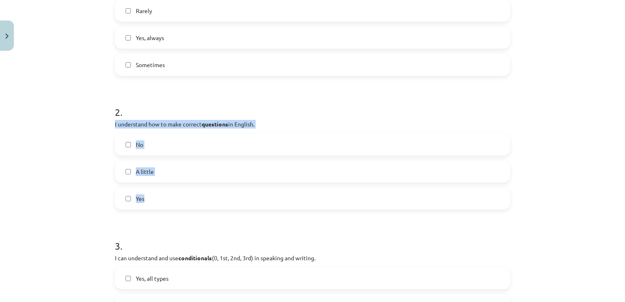
drag, startPoint x: 103, startPoint y: 119, endPoint x: 295, endPoint y: 188, distance: 204.3
click at [295, 188] on div "Mācību tēma: Angļu valoda i - 10.[PERSON_NAME] 1.ieskaites mācību materiāls #14…" at bounding box center [312, 151] width 625 height 302
click at [183, 207] on label "Yes" at bounding box center [313, 198] width 394 height 20
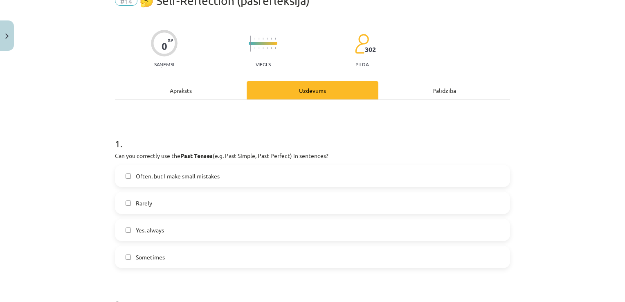
scroll to position [41, 0]
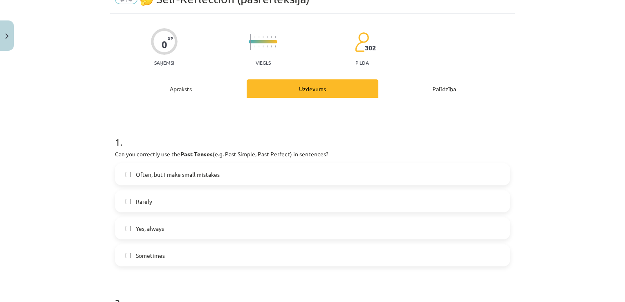
click at [210, 250] on label "Sometimes" at bounding box center [313, 255] width 394 height 20
click at [200, 219] on label "Yes, always" at bounding box center [313, 228] width 394 height 20
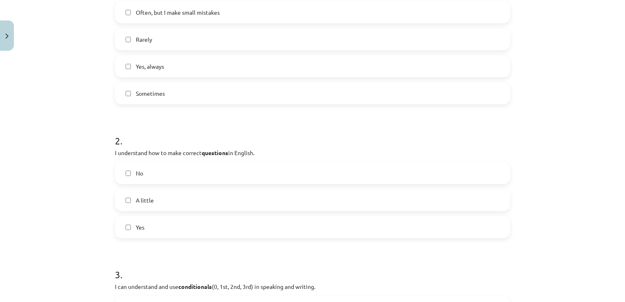
scroll to position [205, 0]
click at [198, 202] on label "A little" at bounding box center [313, 198] width 394 height 20
click at [190, 224] on label "Yes" at bounding box center [313, 225] width 394 height 20
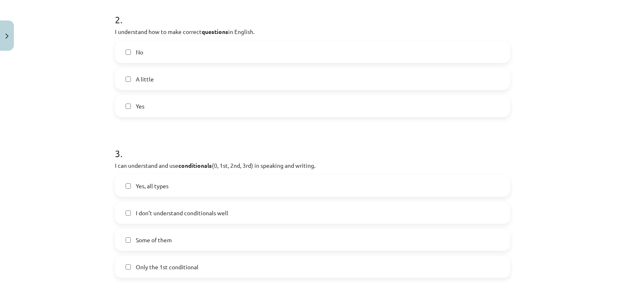
scroll to position [327, 0]
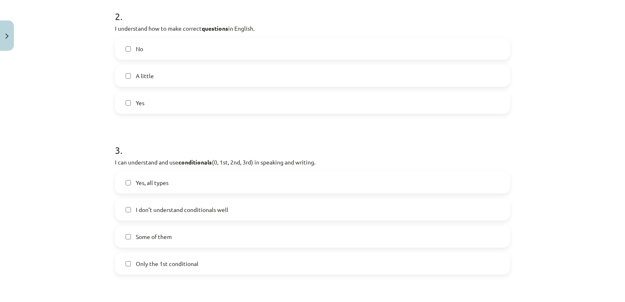
click at [199, 234] on label "Some of them" at bounding box center [313, 236] width 394 height 20
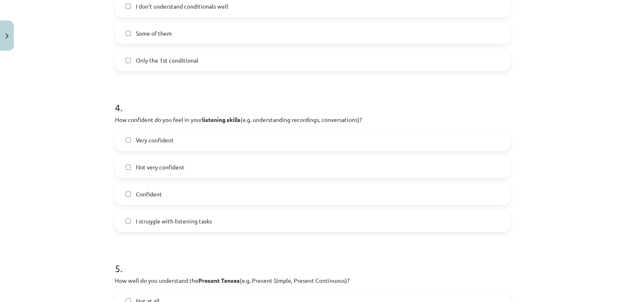
scroll to position [532, 0]
click at [198, 187] on label "Confident" at bounding box center [313, 192] width 394 height 20
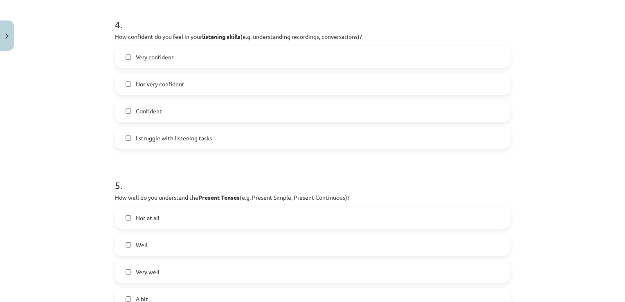
scroll to position [655, 0]
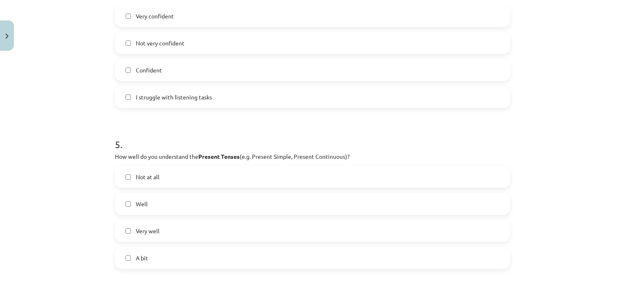
click at [165, 204] on label "Well" at bounding box center [313, 204] width 394 height 20
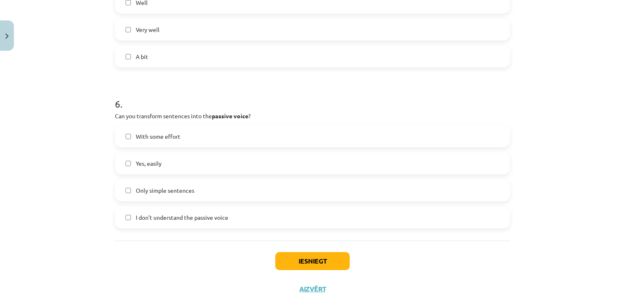
scroll to position [859, 0]
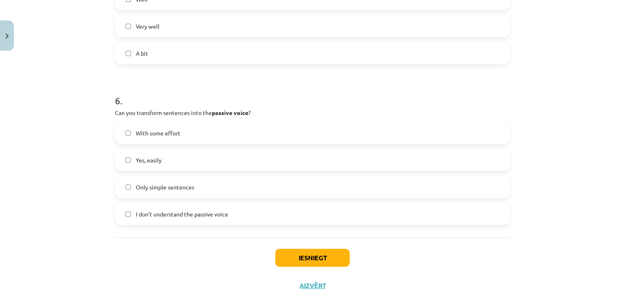
click at [180, 131] on label "With some effort" at bounding box center [313, 133] width 394 height 20
click at [284, 254] on button "Iesniegt" at bounding box center [312, 258] width 74 height 18
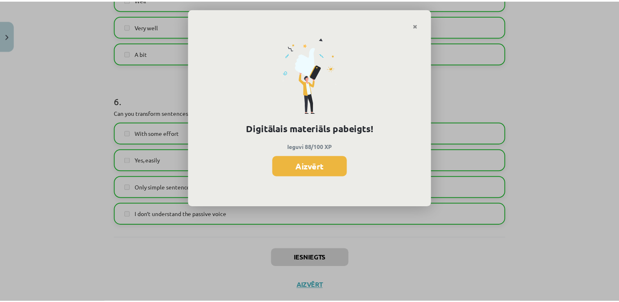
scroll to position [851, 0]
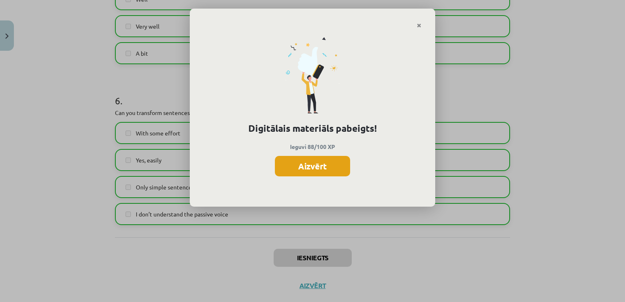
click at [313, 166] on button "Aizvērt" at bounding box center [312, 166] width 75 height 20
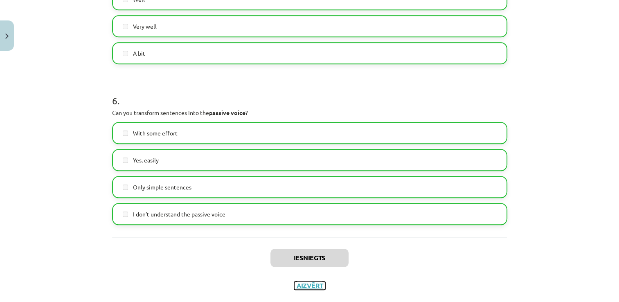
click at [300, 283] on button "Aizvērt" at bounding box center [309, 285] width 31 height 8
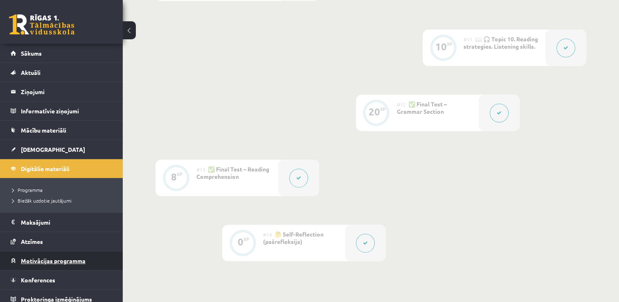
click at [100, 256] on link "Motivācijas programma" at bounding box center [62, 260] width 102 height 19
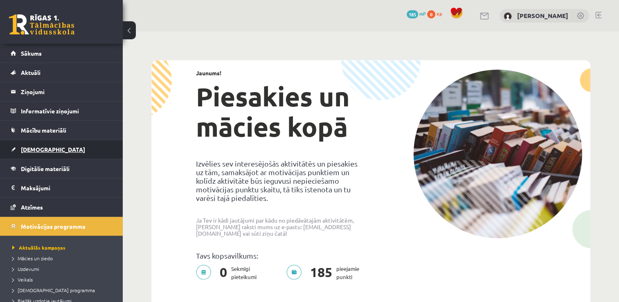
click at [73, 147] on link "[DEMOGRAPHIC_DATA]" at bounding box center [62, 149] width 102 height 19
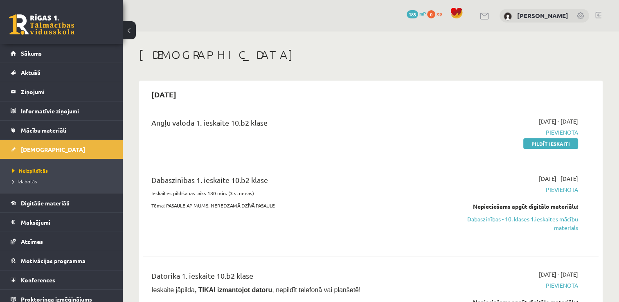
scroll to position [5, 0]
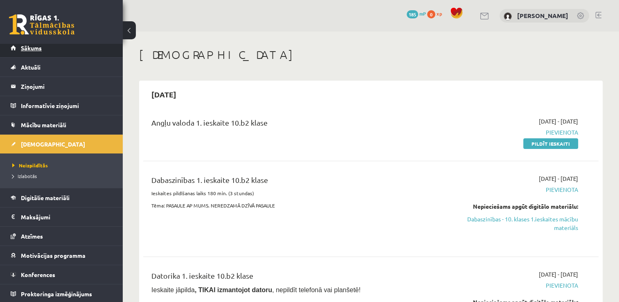
click at [76, 52] on link "Sākums" at bounding box center [62, 47] width 102 height 19
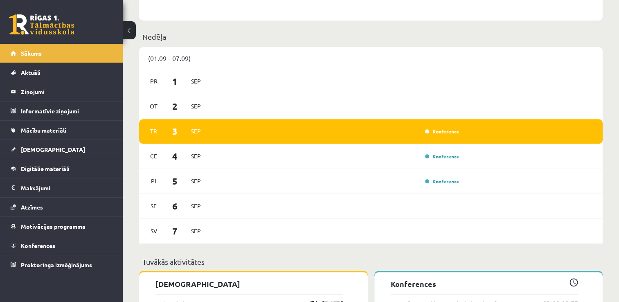
scroll to position [409, 0]
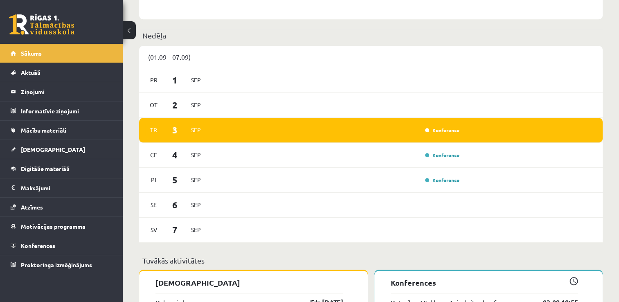
click at [422, 130] on div "Konference" at bounding box center [441, 130] width 41 height 8
click at [435, 128] on link "Konference" at bounding box center [442, 130] width 34 height 7
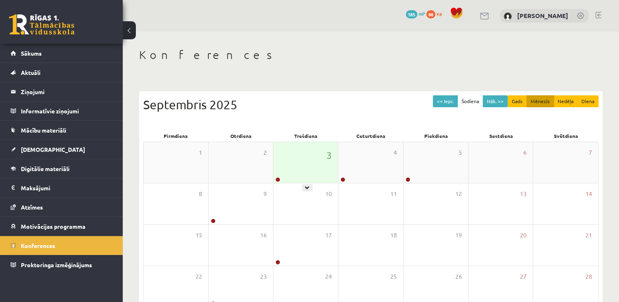
click at [284, 174] on div "3" at bounding box center [305, 162] width 65 height 41
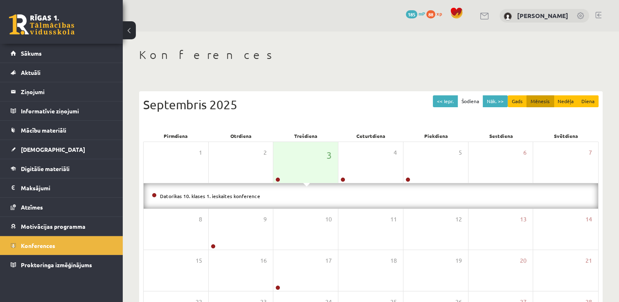
click at [291, 194] on li "Datorikas 10. klases 1. ieskaites konference" at bounding box center [371, 195] width 438 height 9
click at [213, 191] on li "Datorikas 10. klases 1. ieskaites konference" at bounding box center [371, 195] width 438 height 9
click at [218, 194] on link "Datorikas 10. klases 1. ieskaites konference" at bounding box center [210, 196] width 100 height 7
